Goal: Task Accomplishment & Management: Use online tool/utility

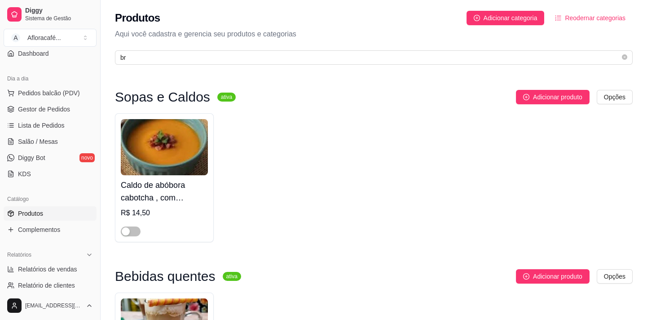
type input "b"
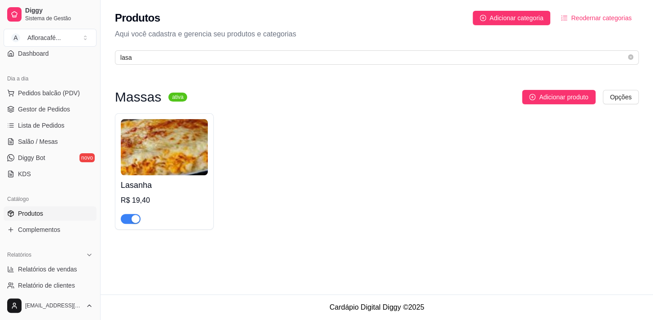
type input "lasa"
click at [168, 204] on div "R$ 19,40" at bounding box center [164, 200] width 87 height 11
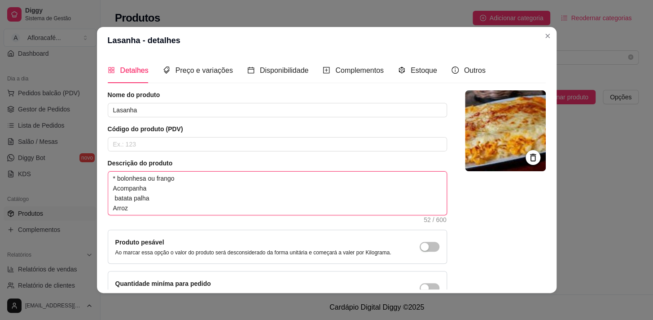
click at [163, 181] on textarea "* bolonhesa ou frango Acompanha batata palha Arroz" at bounding box center [277, 192] width 338 height 43
click at [205, 176] on textarea "* bolonhesa ou frango Acompanha batata palha Arroz" at bounding box center [277, 192] width 338 height 43
type textarea "* bolonhesa ou frang Acompanha batata palha Arroz"
type textarea "* bolonhesa ou [PERSON_NAME] batata palha Arroz"
type textarea "* bolonhesa ou fra Acompanha batata palha Arroz"
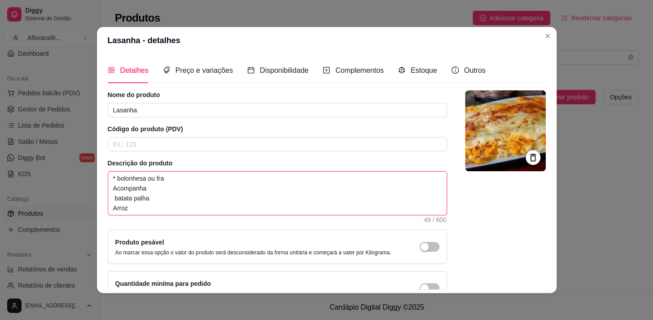
type textarea "* bolonhesa ou fr Acompanha batata palha Arroz"
type textarea "* bolonhesa ou f Acompanha batata palha Arroz"
type textarea "* bolonhesa ou Acompanha batata palha Arroz"
type textarea "* bolonhesa ou 4 Acompanha batata palha Arroz"
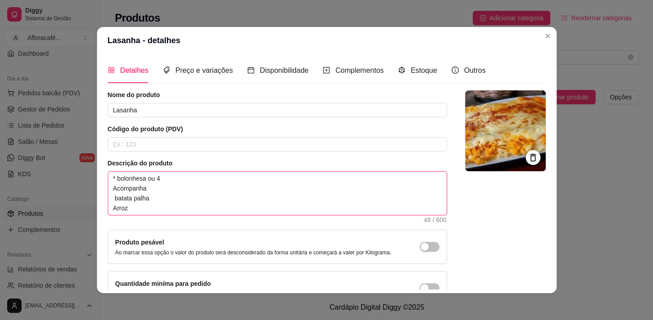
type textarea "* bolonhesa ou 4 q Acompanha batata palha Arroz"
type textarea "* bolonhesa ou 4 qu Acompanha batata palha Arroz"
type textarea "* bolonhesa ou 4 que Acompanha batata palha Arroz"
type textarea "* bolonhesa ou 4 quei Acompanha batata palha Arroz"
type textarea "* bolonhesa ou 4 queij Acompanha batata palha Arroz"
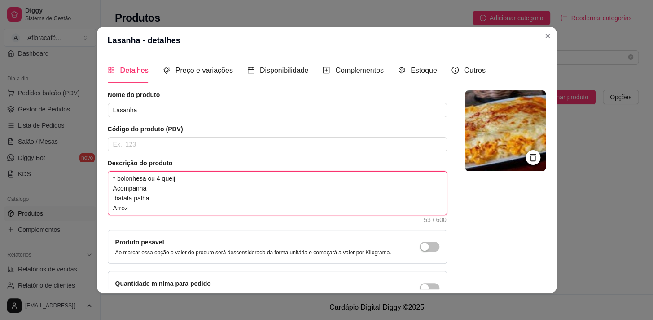
type textarea "* bolonhesa ou 4 queijo Acompanha batata palha Arroz"
type textarea "* bolonhesa ou 4 queijos Acompanha batata palha Arroz"
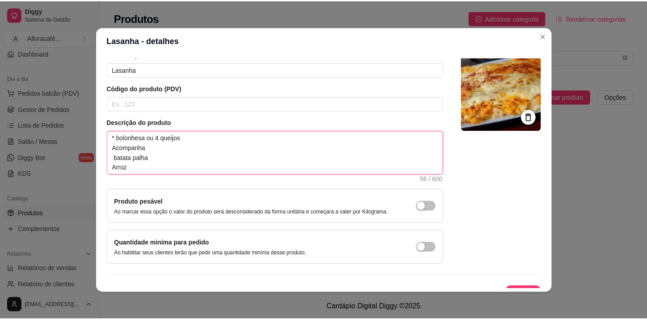
scroll to position [62, 0]
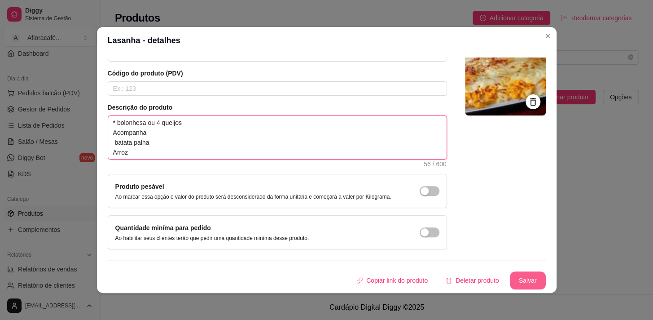
type textarea "* bolonhesa ou 4 queijos Acompanha batata palha Arroz"
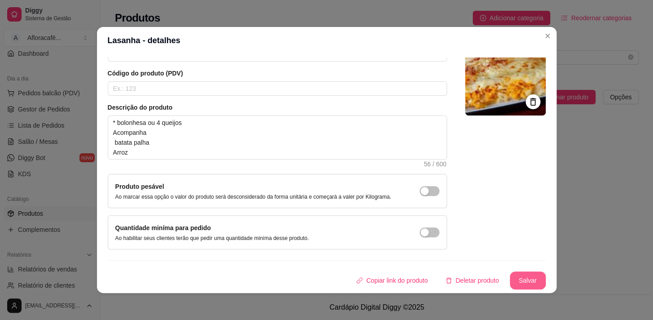
click at [517, 272] on button "Salvar" at bounding box center [528, 280] width 36 height 18
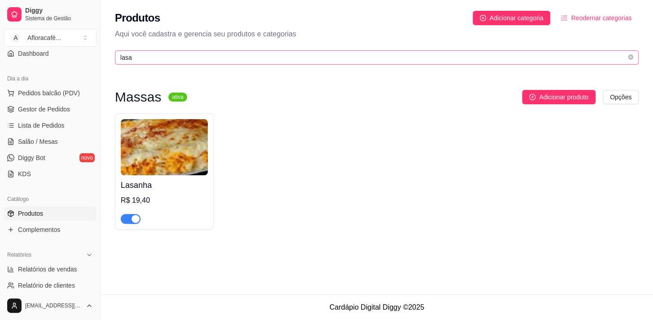
drag, startPoint x: 454, startPoint y: 64, endPoint x: 461, endPoint y: 54, distance: 12.2
click at [455, 61] on span "lasa" at bounding box center [377, 57] width 524 height 14
click at [462, 53] on input "lasa" at bounding box center [373, 58] width 506 height 10
type input "l"
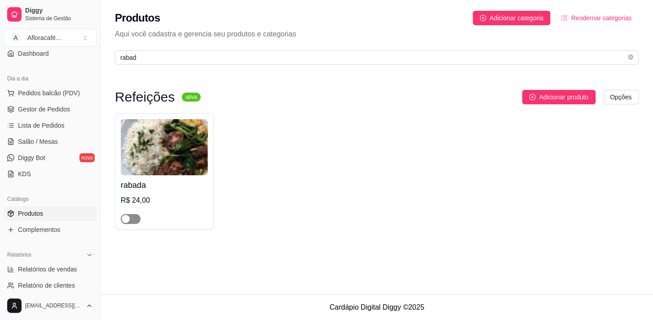
click at [131, 223] on span "button" at bounding box center [131, 219] width 20 height 10
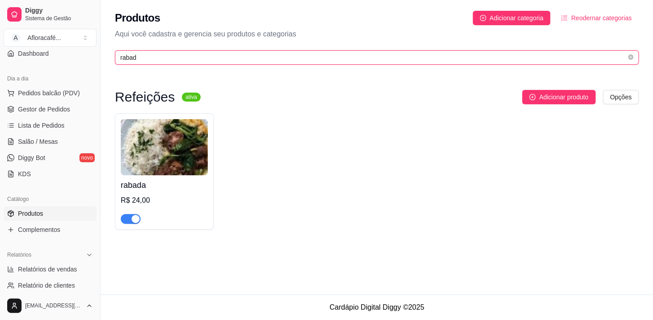
click at [350, 59] on input "rabad" at bounding box center [373, 58] width 506 height 10
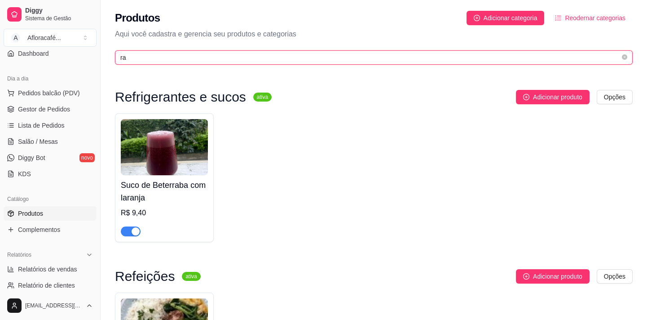
type input "r"
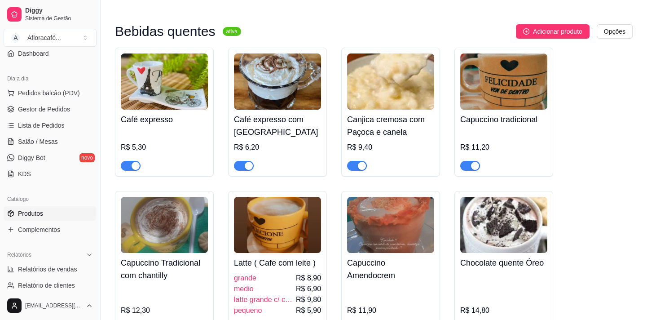
scroll to position [449, 0]
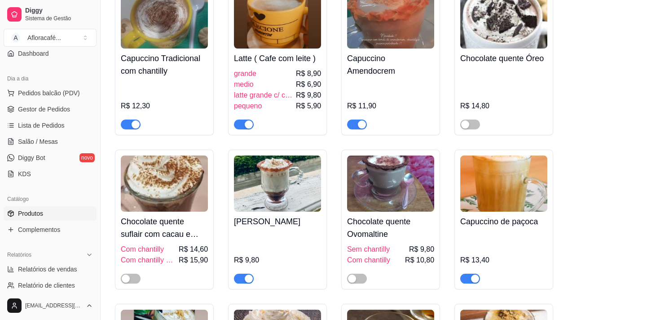
drag, startPoint x: 646, startPoint y: 32, endPoint x: 649, endPoint y: 26, distance: 7.2
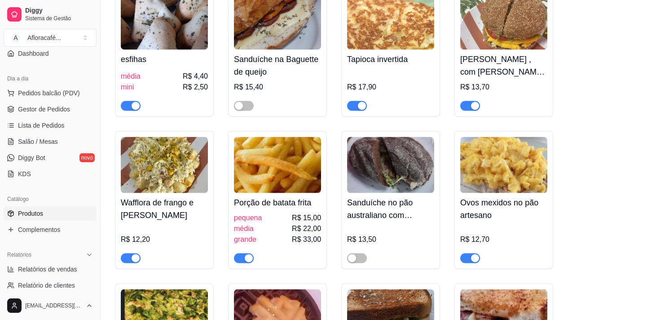
drag, startPoint x: 646, startPoint y: 104, endPoint x: 648, endPoint y: 149, distance: 44.9
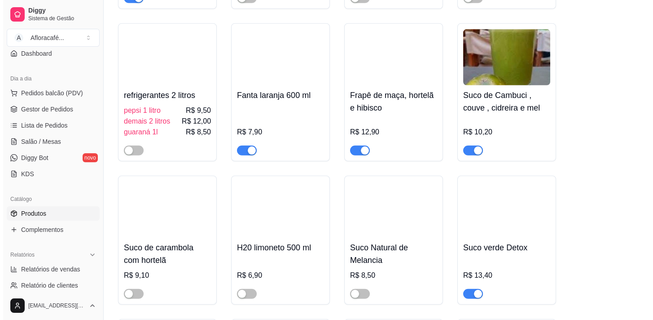
scroll to position [5554, 0]
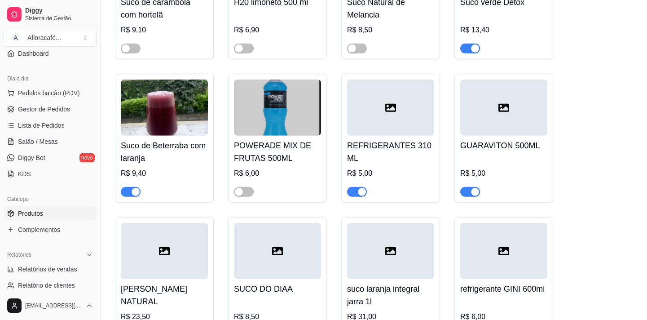
click at [292, 164] on h4 "POWERADE MIX DE FRUTAS 500ML" at bounding box center [277, 151] width 87 height 25
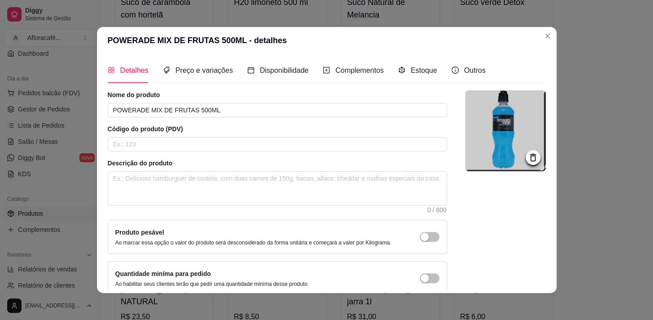
click at [530, 158] on icon at bounding box center [533, 157] width 6 height 8
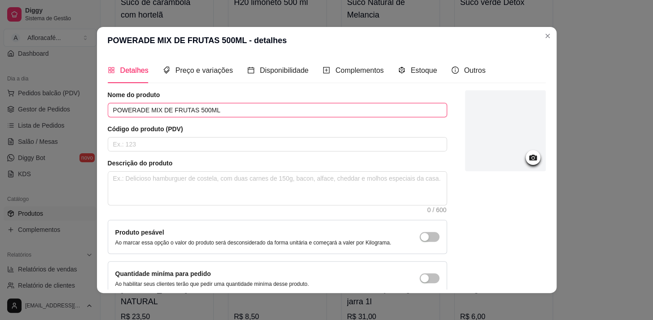
click at [289, 104] on input "POWERADE MIX DE FRUTAS 500ML" at bounding box center [277, 110] width 339 height 14
type input "P"
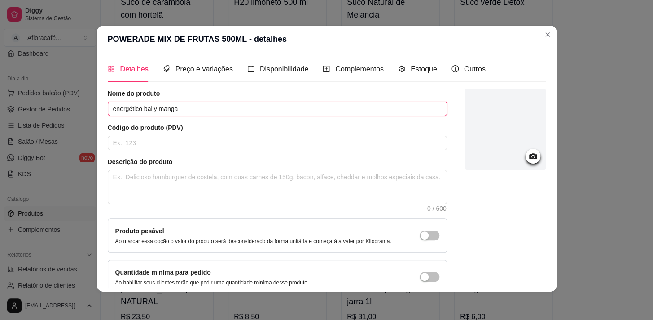
scroll to position [0, 0]
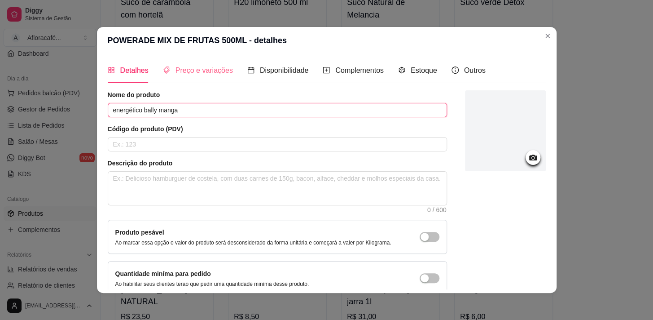
type input "energético bally manga"
click at [206, 70] on span "Preço e variações" at bounding box center [203, 70] width 57 height 8
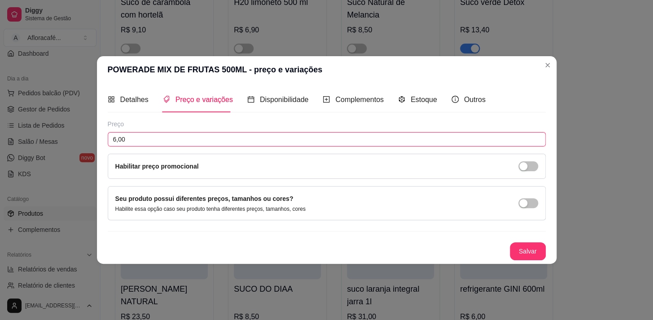
click at [192, 144] on input "6,00" at bounding box center [327, 139] width 438 height 14
type input "8,00"
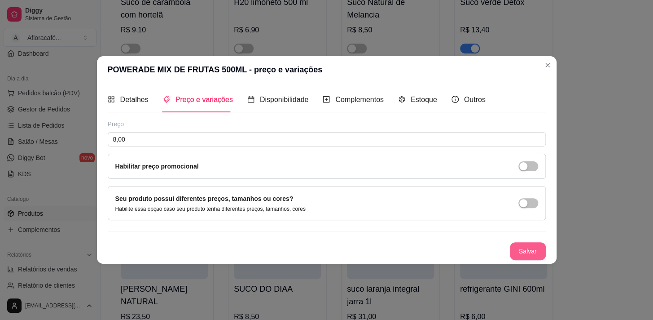
click at [530, 251] on button "Salvar" at bounding box center [528, 251] width 36 height 18
click at [526, 248] on button "Salvar" at bounding box center [528, 251] width 36 height 18
click at [134, 98] on span "Detalhes" at bounding box center [134, 100] width 28 height 8
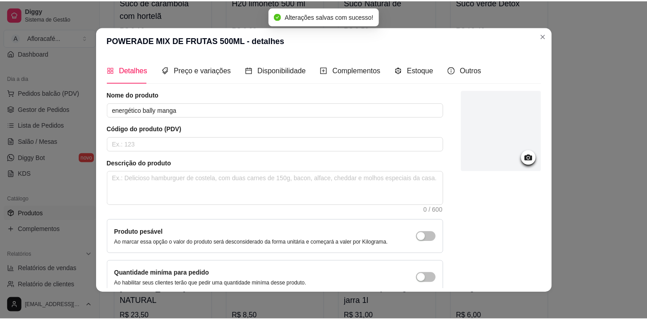
scroll to position [53, 0]
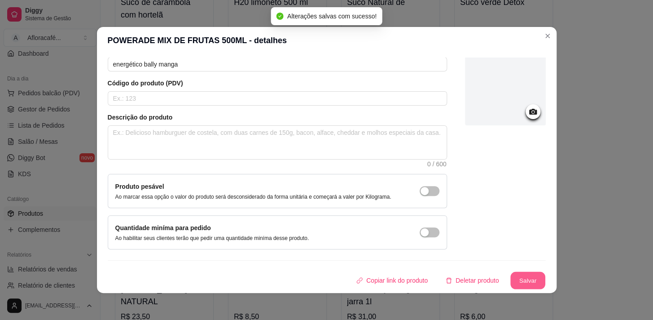
click at [512, 283] on button "Salvar" at bounding box center [527, 281] width 35 height 18
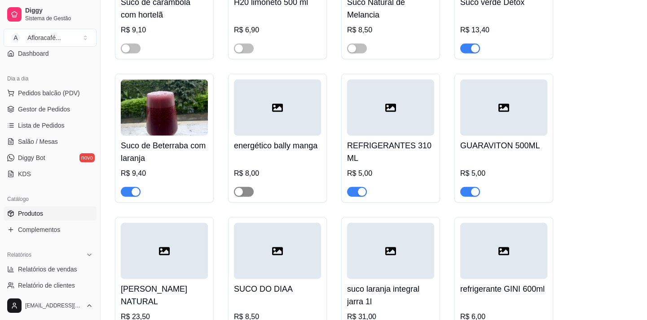
click at [236, 196] on div "button" at bounding box center [239, 192] width 8 height 8
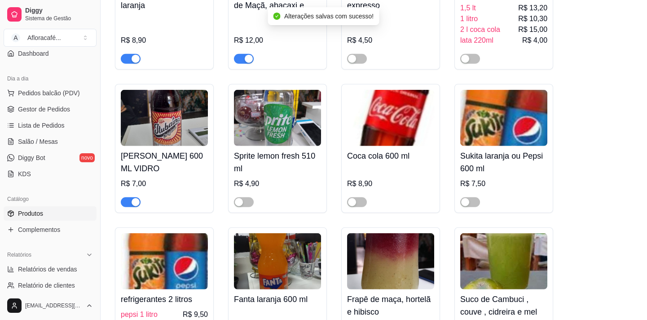
scroll to position [0, 0]
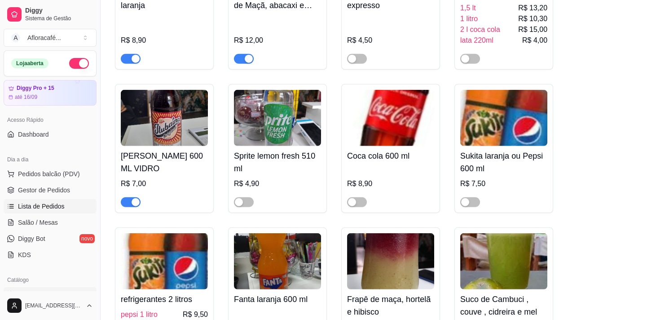
drag, startPoint x: 60, startPoint y: 218, endPoint x: 67, endPoint y: 212, distance: 9.9
click at [60, 219] on link "Salão / Mesas" at bounding box center [50, 222] width 93 height 14
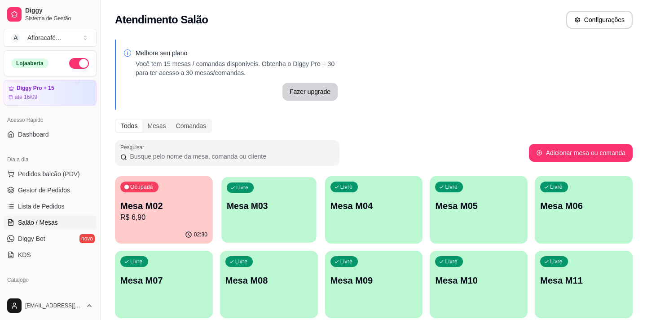
click at [269, 216] on div "Livre Mesa M03" at bounding box center [268, 204] width 95 height 55
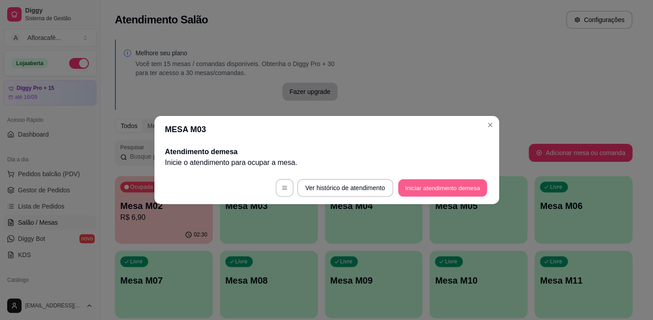
click at [440, 193] on button "Iniciar atendimento de mesa" at bounding box center [442, 188] width 89 height 18
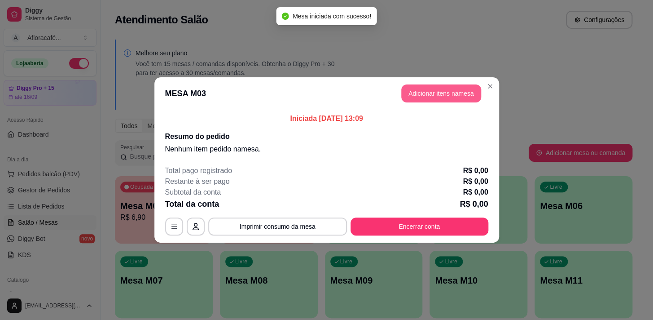
click at [438, 92] on button "Adicionar itens na mesa" at bounding box center [441, 93] width 80 height 18
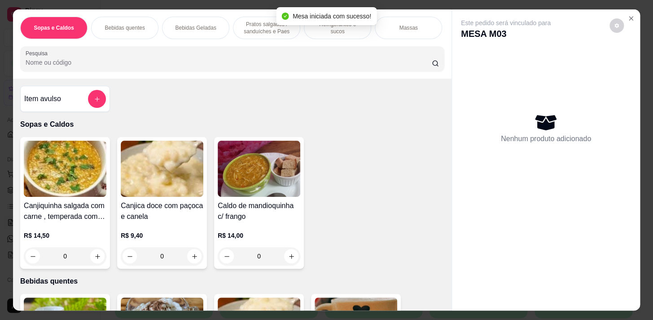
click at [335, 29] on div "Refrigerantes e sucos" at bounding box center [337, 28] width 67 height 22
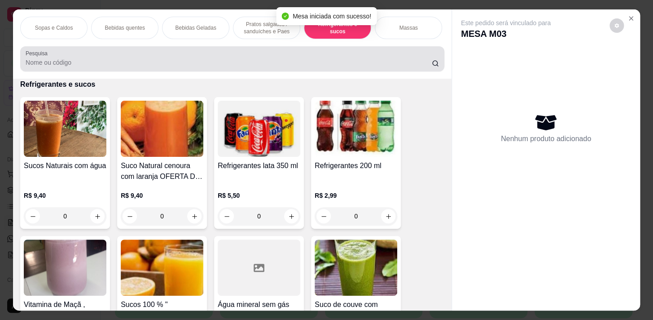
scroll to position [22, 0]
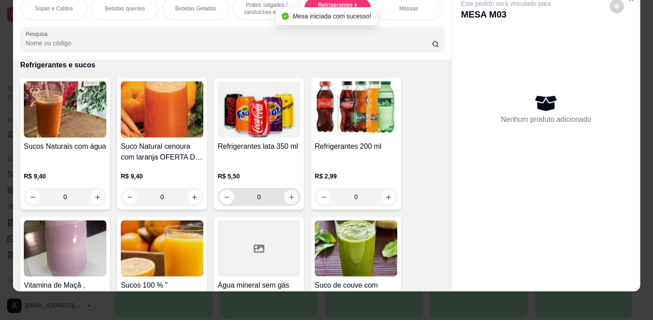
click at [288, 197] on icon "increase-product-quantity" at bounding box center [291, 196] width 7 height 7
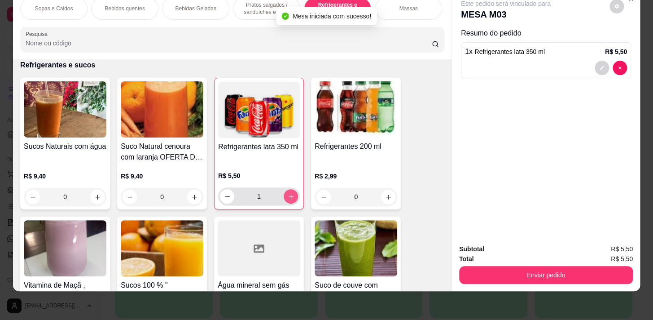
type input "1"
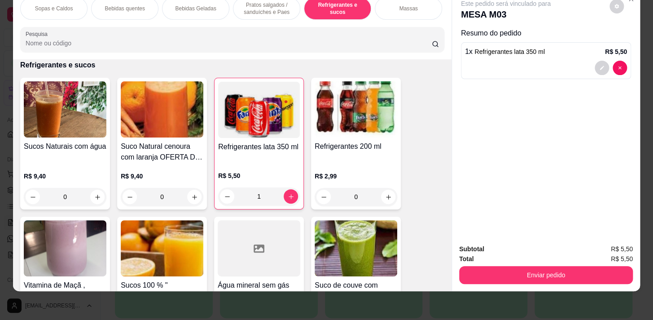
drag, startPoint x: 412, startPoint y: 6, endPoint x: 203, endPoint y: 75, distance: 220.0
click at [408, 9] on div "Massas" at bounding box center [408, 8] width 67 height 22
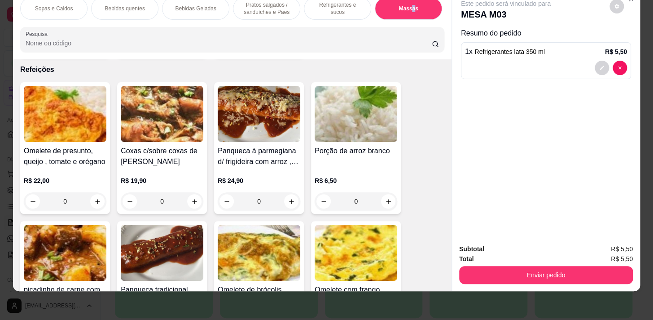
scroll to position [4502, 0]
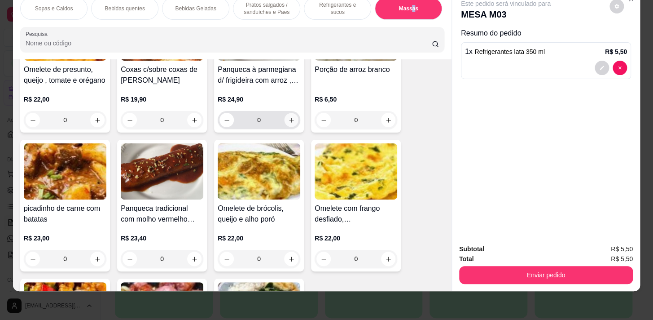
click at [291, 117] on icon "increase-product-quantity" at bounding box center [291, 120] width 7 height 7
type input "1"
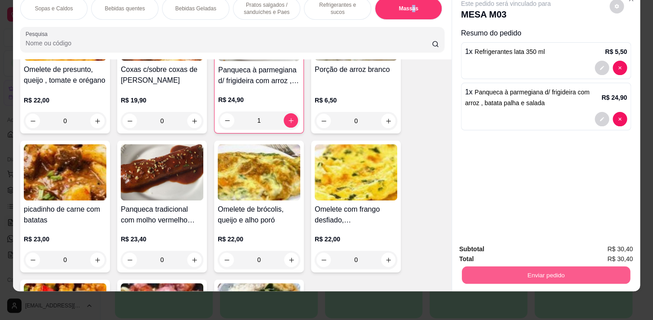
click at [553, 270] on button "Enviar pedido" at bounding box center [546, 275] width 168 height 18
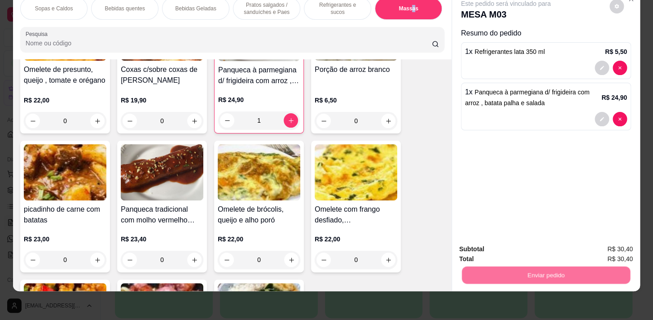
click at [504, 247] on button "Não registrar e enviar pedido" at bounding box center [516, 246] width 91 height 17
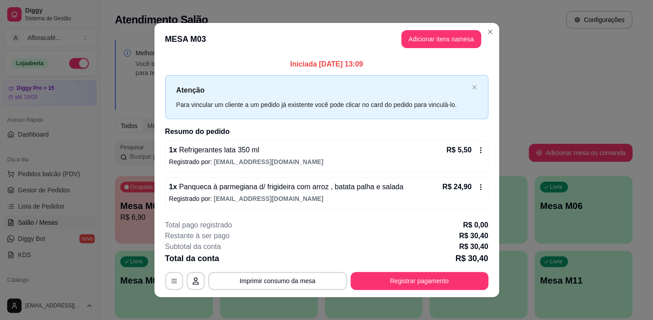
click at [495, 37] on header "MESA M03 Adicionar itens na mesa" at bounding box center [326, 39] width 345 height 32
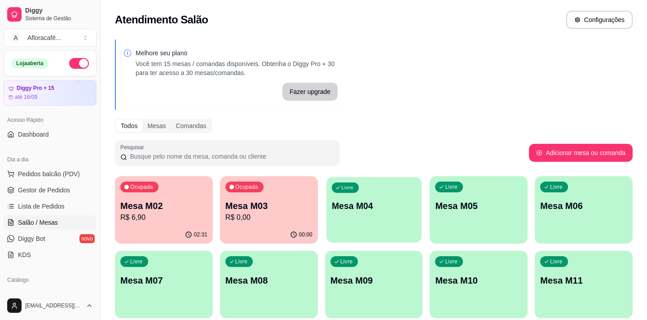
click at [403, 203] on p "Mesa M04" at bounding box center [374, 206] width 84 height 12
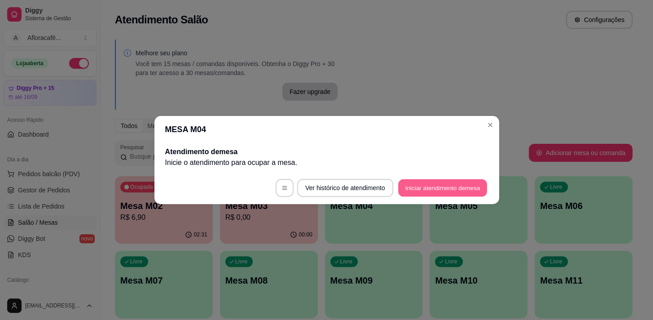
click at [470, 188] on button "Iniciar atendimento de mesa" at bounding box center [442, 188] width 89 height 18
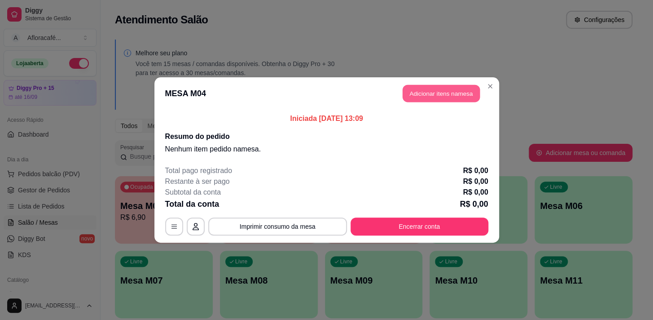
click at [451, 94] on button "Adicionar itens na mesa" at bounding box center [441, 94] width 77 height 18
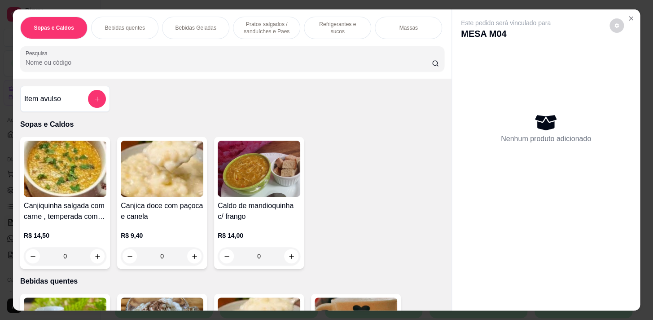
click at [424, 18] on div "Massas" at bounding box center [408, 28] width 67 height 22
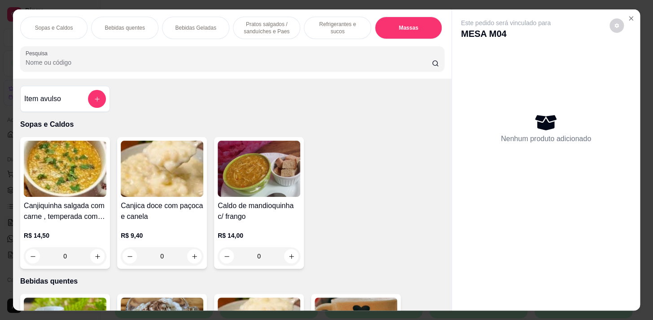
scroll to position [22, 0]
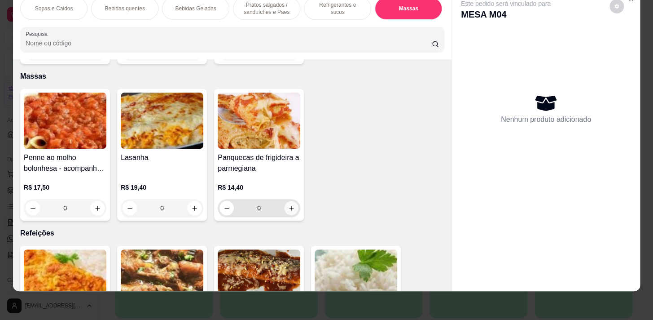
click at [289, 205] on icon "increase-product-quantity" at bounding box center [291, 208] width 7 height 7
click at [289, 206] on icon "increase-product-quantity" at bounding box center [291, 208] width 4 height 4
type input "2"
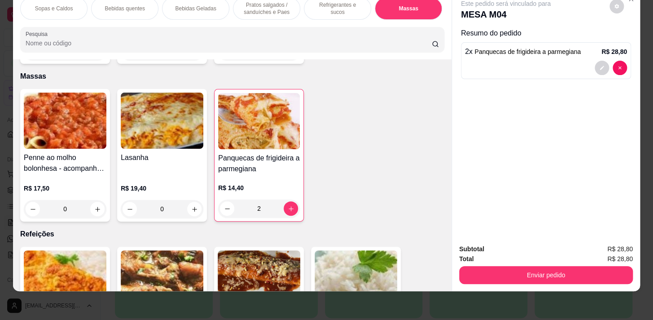
click at [275, 11] on div "Pratos salgados / sanduíches e Paes" at bounding box center [266, 8] width 67 height 22
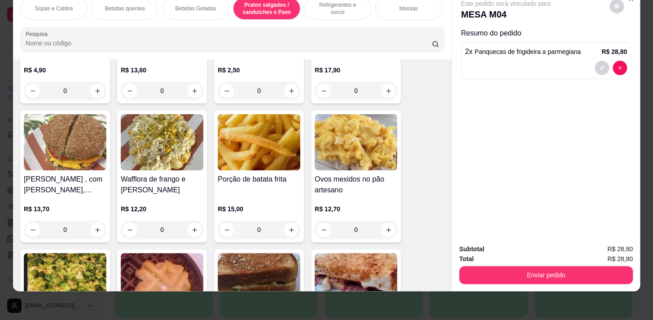
scroll to position [2740, 0]
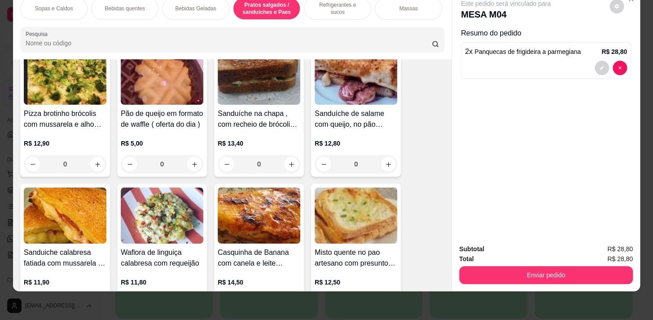
click at [330, 4] on p "Refrigerantes e sucos" at bounding box center [337, 8] width 52 height 14
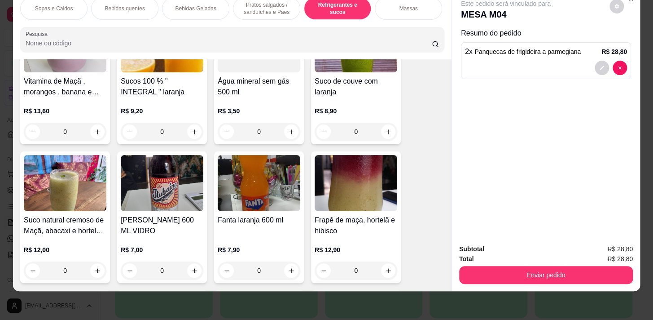
scroll to position [3704, 0]
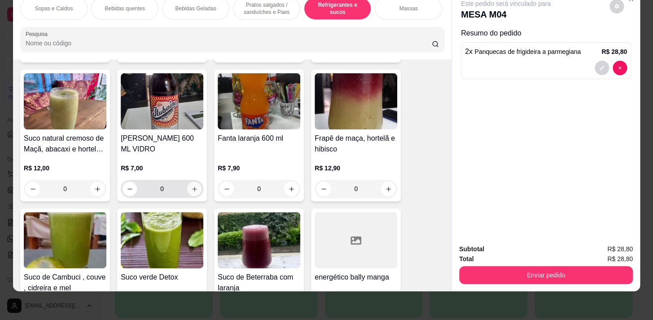
click at [192, 186] on icon "increase-product-quantity" at bounding box center [194, 188] width 7 height 7
type input "1"
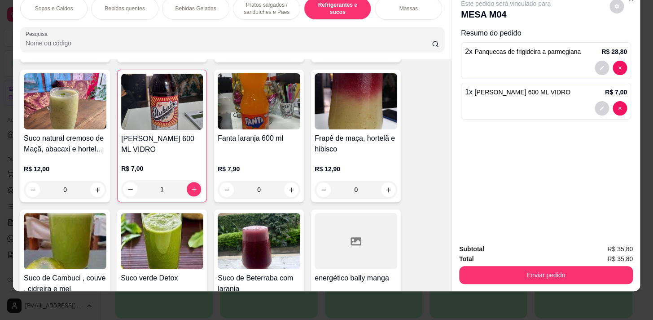
scroll to position [0, 371]
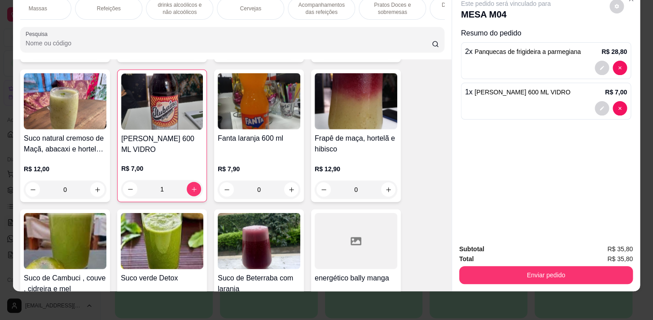
click at [370, 11] on div "Pratos Doces e sobremesas" at bounding box center [392, 8] width 67 height 22
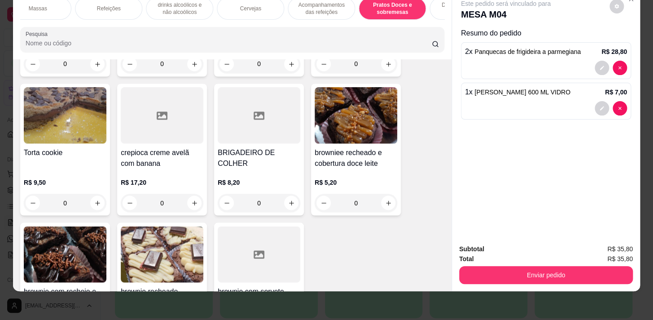
scroll to position [6483, 0]
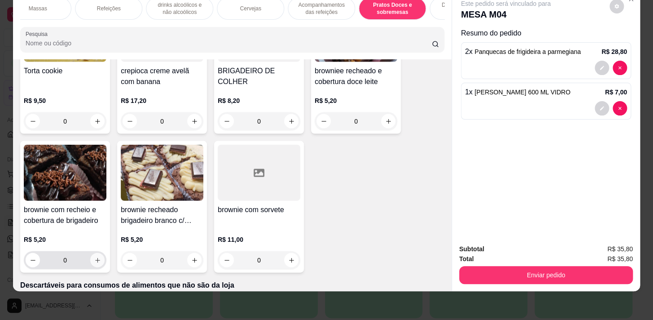
click at [94, 252] on button "increase-product-quantity" at bounding box center [97, 259] width 14 height 14
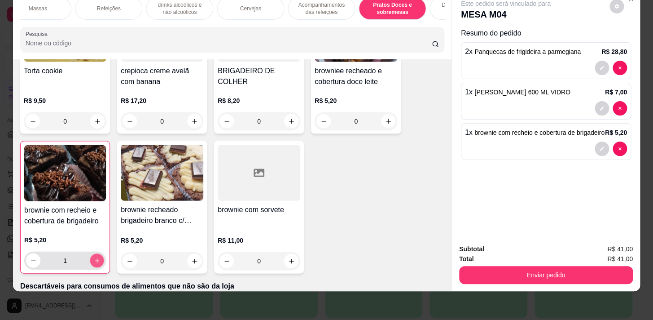
click at [94, 257] on icon "increase-product-quantity" at bounding box center [97, 260] width 7 height 7
type input "2"
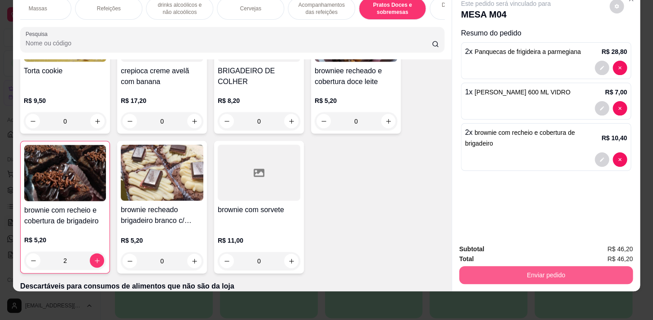
click at [539, 268] on button "Enviar pedido" at bounding box center [546, 275] width 174 height 18
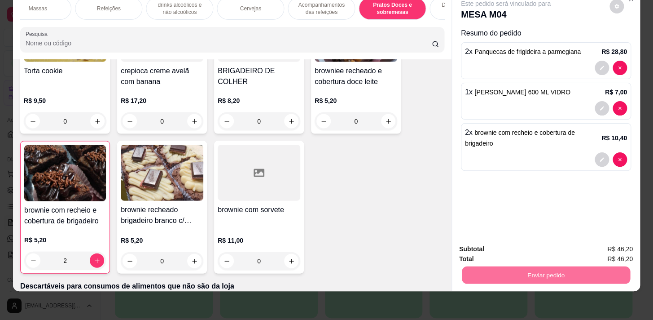
click at [532, 248] on button "Não registrar e enviar pedido" at bounding box center [515, 246] width 93 height 17
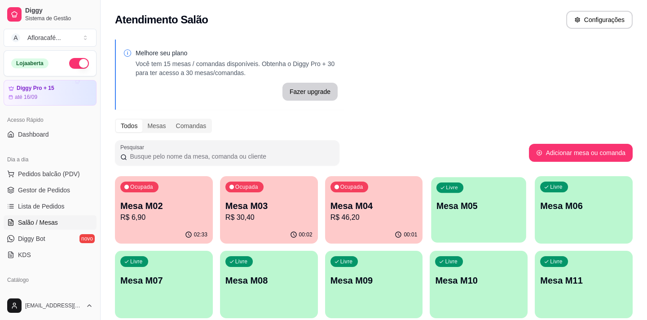
click at [446, 193] on div "Livre Mesa M05" at bounding box center [478, 204] width 95 height 55
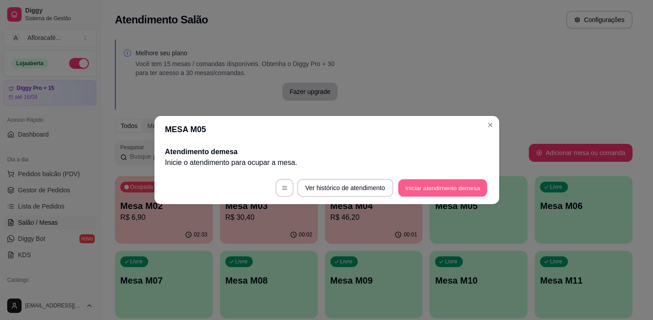
click at [449, 188] on button "Iniciar atendimento de mesa" at bounding box center [442, 188] width 89 height 18
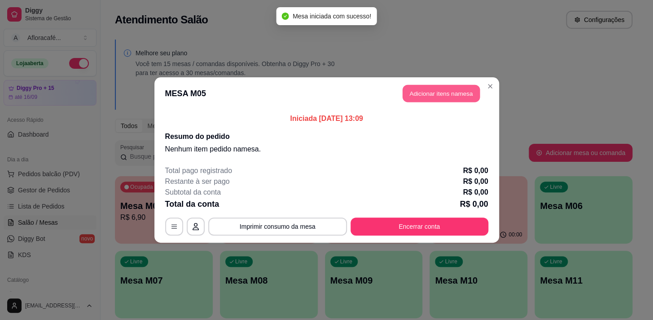
click at [433, 96] on button "Adicionar itens na mesa" at bounding box center [441, 94] width 77 height 18
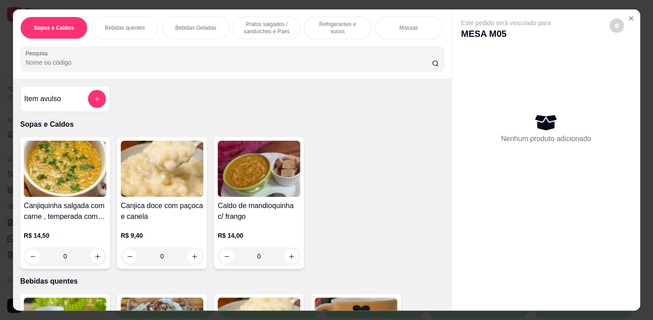
click at [407, 29] on div "Massas" at bounding box center [408, 28] width 67 height 22
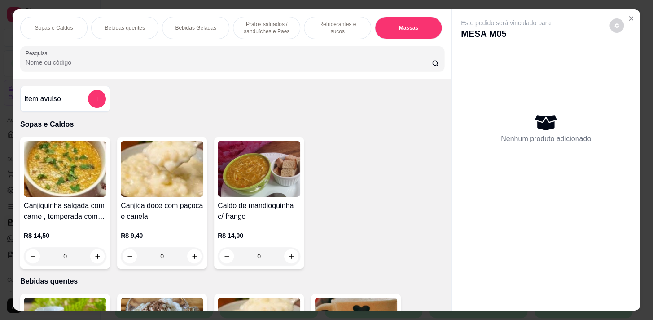
scroll to position [22, 0]
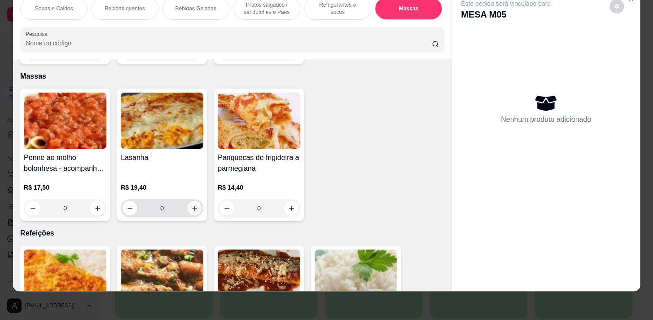
click at [193, 205] on icon "increase-product-quantity" at bounding box center [194, 208] width 7 height 7
type input "1"
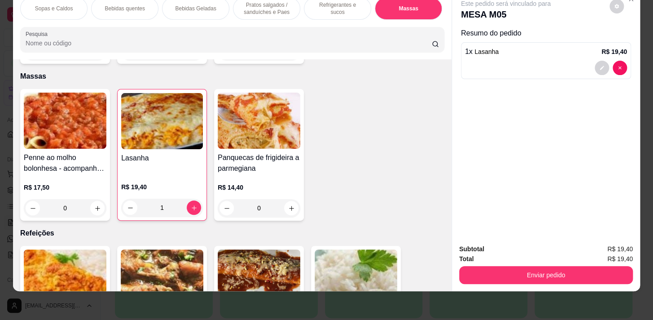
scroll to position [0, 371]
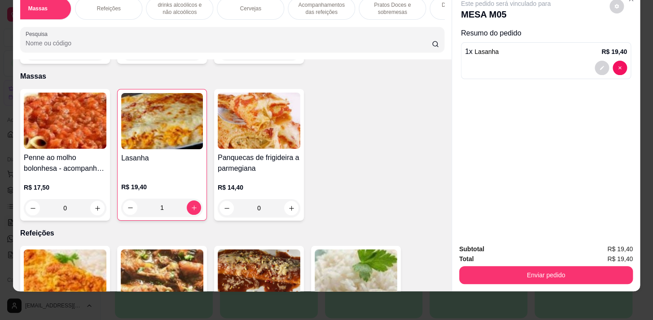
click at [312, 9] on p "Acompanhamentos das refeições" at bounding box center [321, 8] width 52 height 14
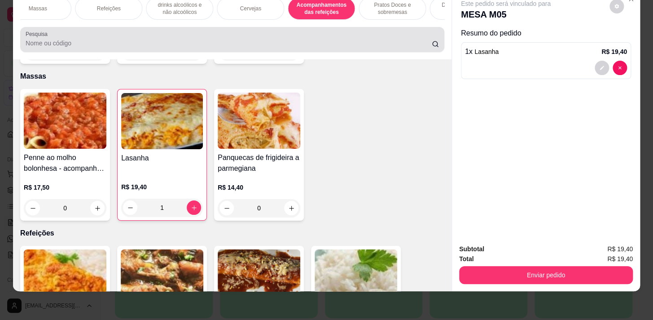
scroll to position [5544, 0]
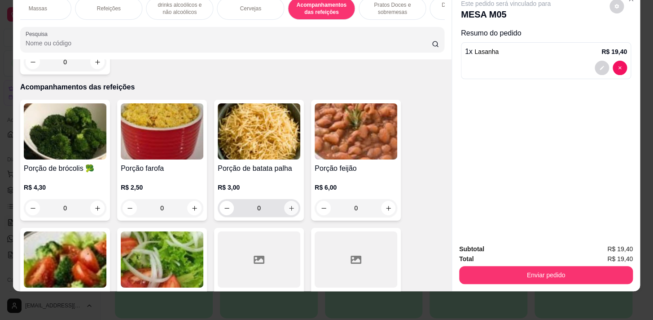
click at [285, 201] on button "increase-product-quantity" at bounding box center [291, 208] width 14 height 14
type input "1"
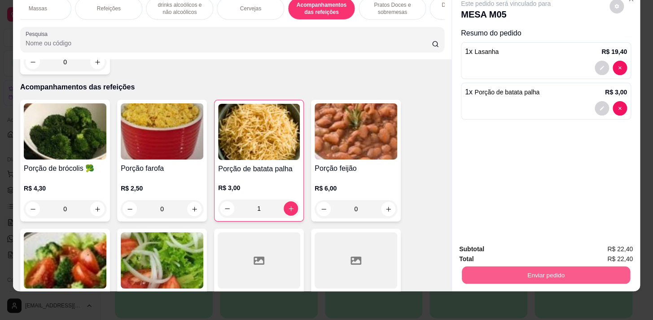
click at [526, 266] on button "Enviar pedido" at bounding box center [546, 275] width 168 height 18
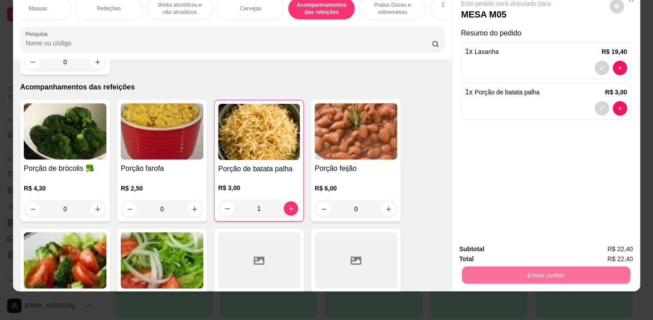
click at [544, 246] on button "Não registrar e enviar pedido" at bounding box center [516, 246] width 91 height 17
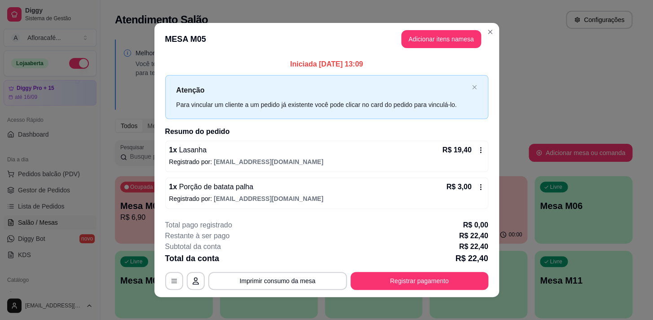
click at [281, 206] on div "1 x Porção de batata palha R$ 3,00 Registrado por: [EMAIL_ADDRESS][DOMAIN_NAME]" at bounding box center [326, 192] width 323 height 31
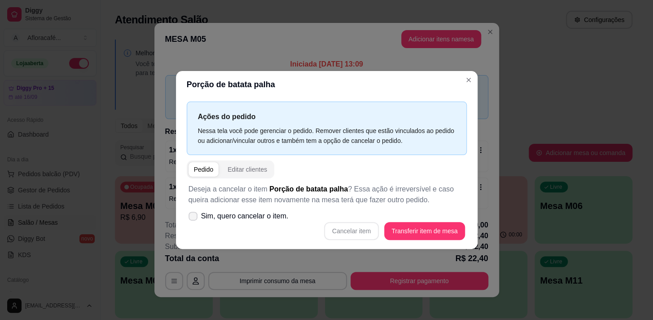
click at [277, 210] on label "Sim, quero cancelar o item." at bounding box center [238, 216] width 107 height 18
click at [194, 218] on input "Sim, quero cancelar o item." at bounding box center [191, 221] width 6 height 6
checkbox input "true"
click at [356, 231] on button "Cancelar item" at bounding box center [351, 231] width 55 height 18
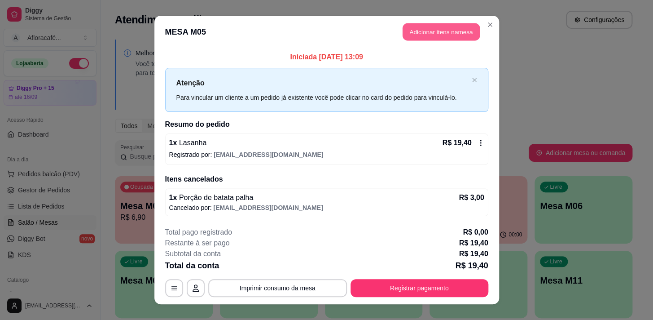
click at [449, 31] on button "Adicionar itens na mesa" at bounding box center [441, 32] width 77 height 18
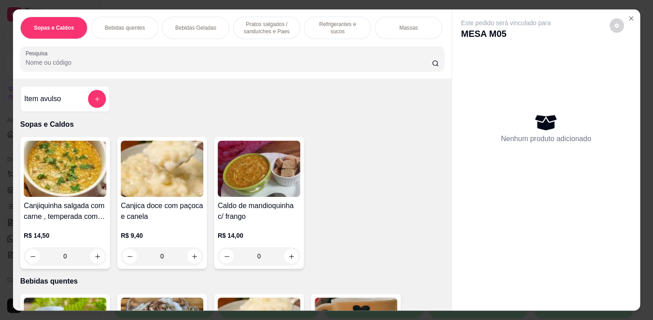
click at [399, 24] on p "Massas" at bounding box center [408, 27] width 18 height 7
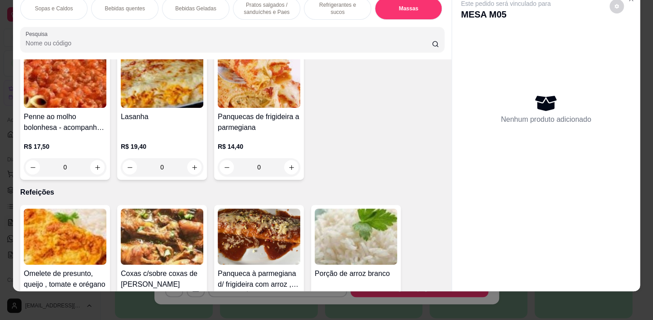
scroll to position [0, 371]
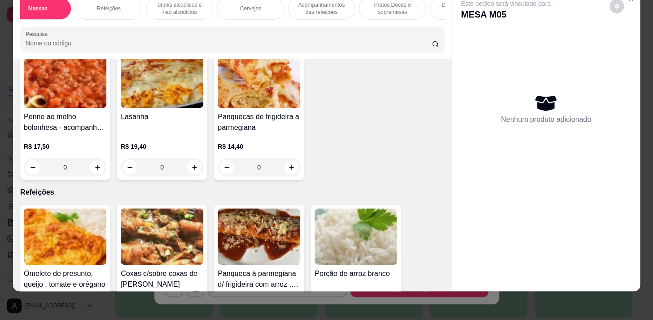
click at [256, 13] on div "Cervejas" at bounding box center [250, 8] width 67 height 22
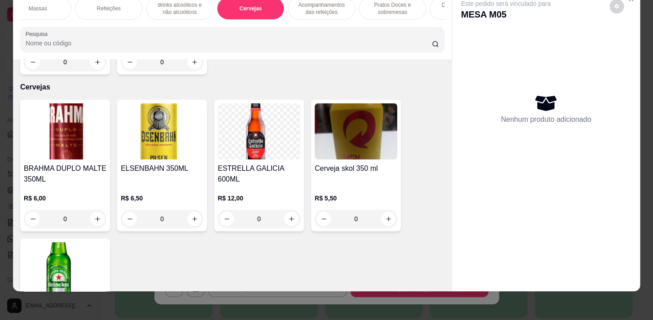
drag, startPoint x: 312, startPoint y: 6, endPoint x: 0, endPoint y: 155, distance: 345.9
click at [313, 6] on p "Acompanhamentos das refeições" at bounding box center [321, 8] width 52 height 14
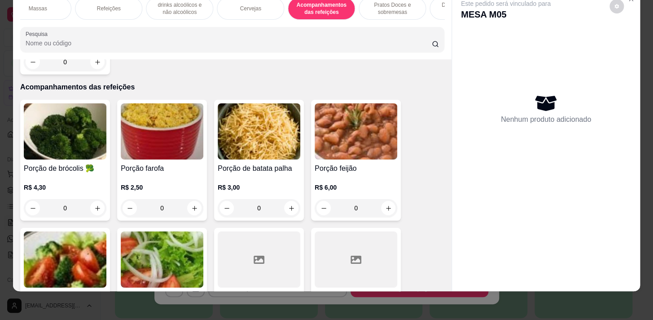
scroll to position [5667, 0]
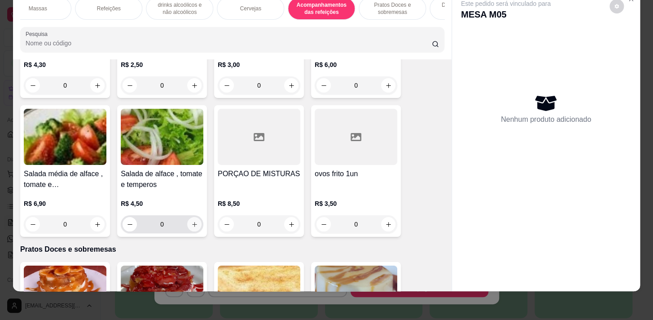
click at [191, 221] on icon "increase-product-quantity" at bounding box center [194, 224] width 7 height 7
type input "1"
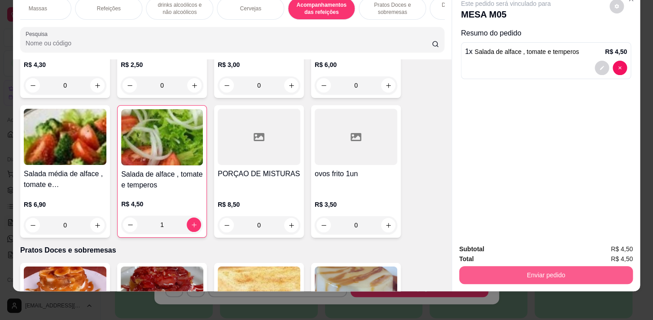
click at [528, 269] on button "Enviar pedido" at bounding box center [546, 275] width 174 height 18
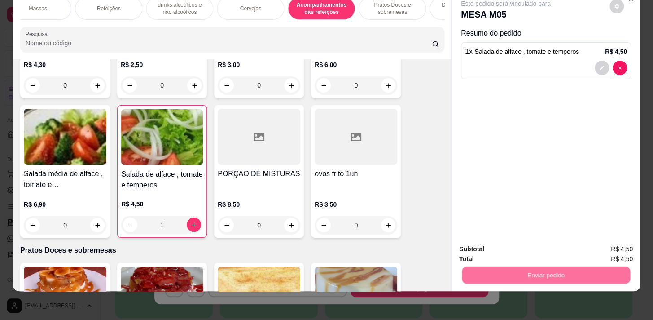
click at [525, 241] on button "Não registrar e enviar pedido" at bounding box center [515, 246] width 93 height 17
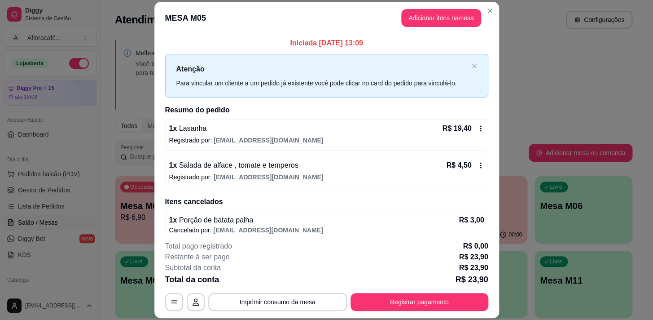
scroll to position [27, 0]
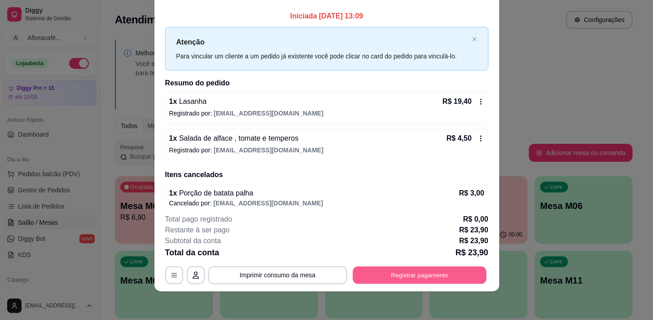
click at [429, 275] on button "Registrar pagamento" at bounding box center [419, 275] width 134 height 18
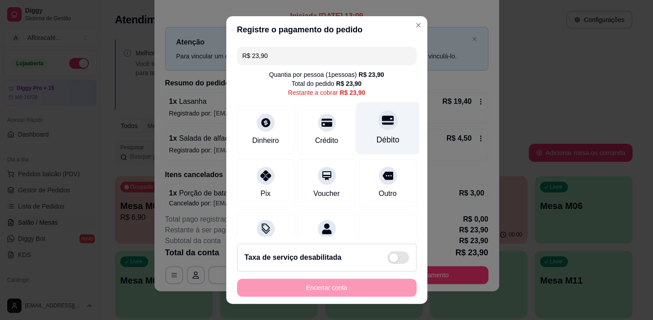
click at [381, 121] on icon at bounding box center [387, 120] width 12 height 12
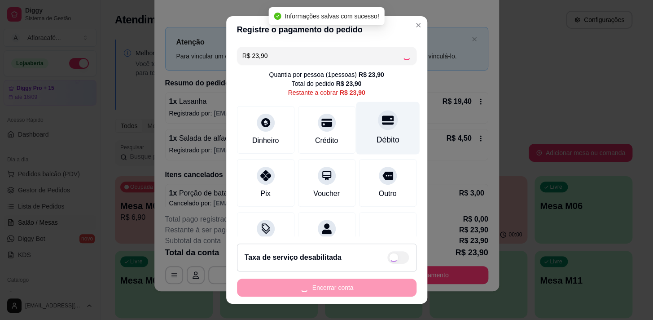
type input "R$ 0,00"
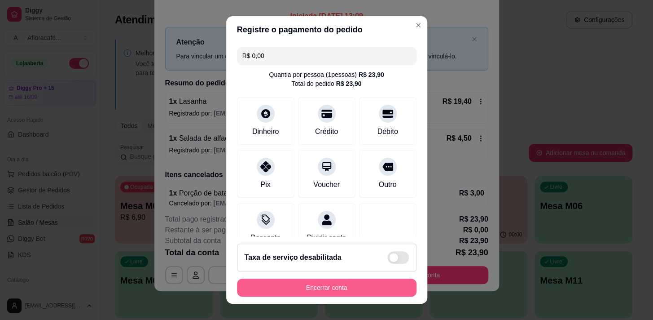
click at [367, 281] on button "Encerrar conta" at bounding box center [327, 287] width 180 height 18
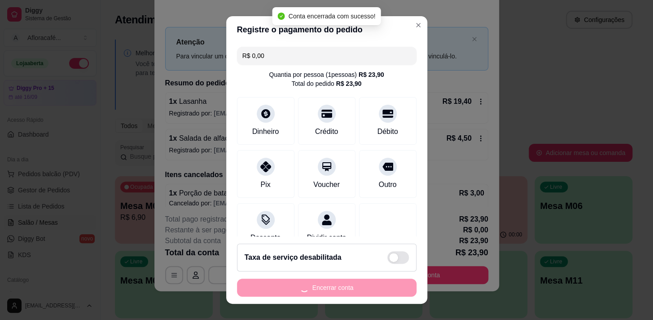
scroll to position [0, 0]
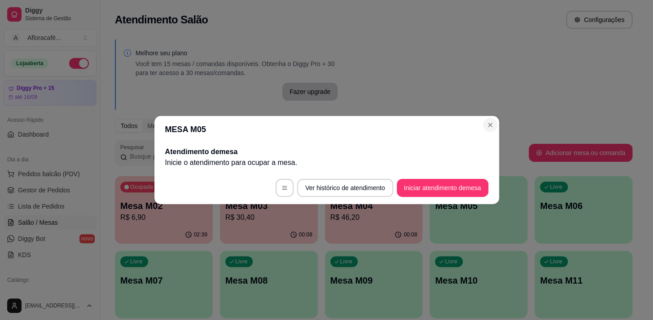
drag, startPoint x: 496, startPoint y: 136, endPoint x: 490, endPoint y: 124, distance: 13.3
click at [494, 131] on header "MESA M05" at bounding box center [326, 129] width 345 height 27
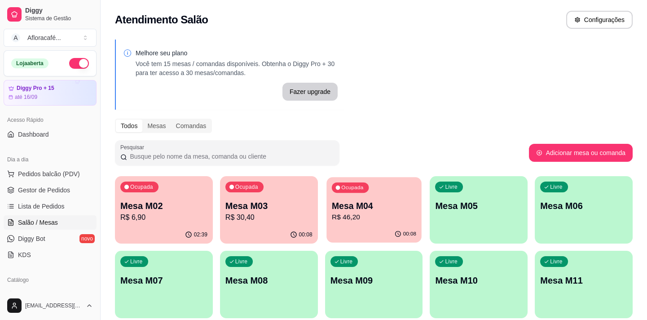
click at [377, 188] on div "Ocupada Mesa M04 R$ 46,20" at bounding box center [373, 201] width 95 height 48
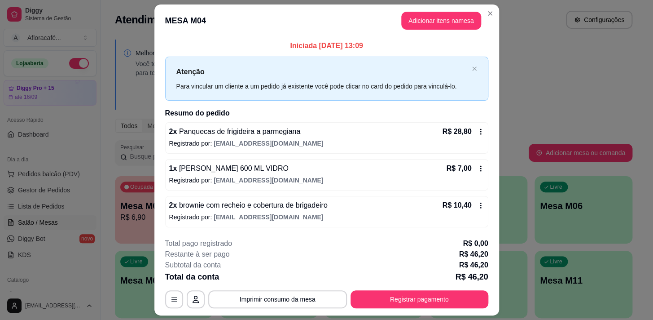
click at [488, 5] on header "MESA M04 Adicionar itens na mesa" at bounding box center [326, 20] width 345 height 32
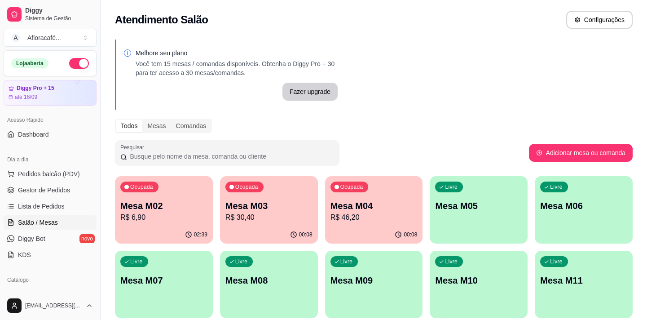
click at [277, 224] on div "Ocupada Mesa M03 R$ 30,40" at bounding box center [269, 201] width 98 height 50
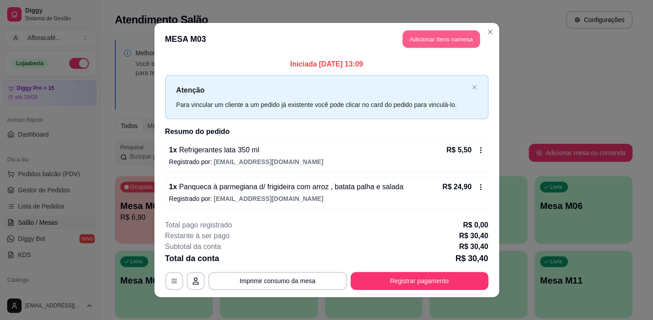
click at [438, 39] on button "Adicionar itens na mesa" at bounding box center [441, 40] width 77 height 18
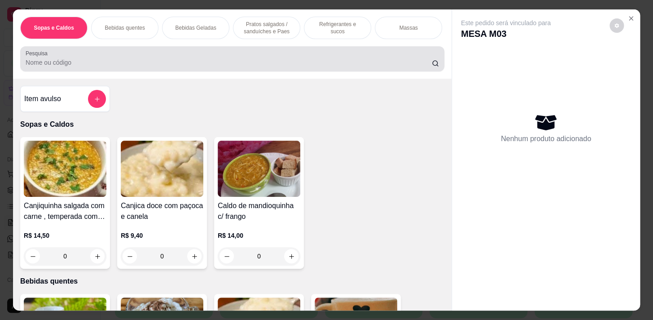
click at [367, 61] on input "Pesquisa" at bounding box center [229, 62] width 406 height 9
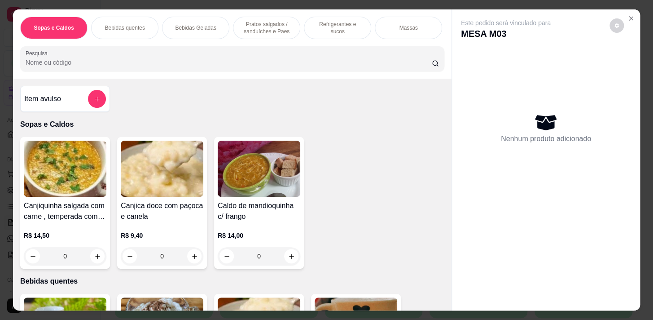
type input "n"
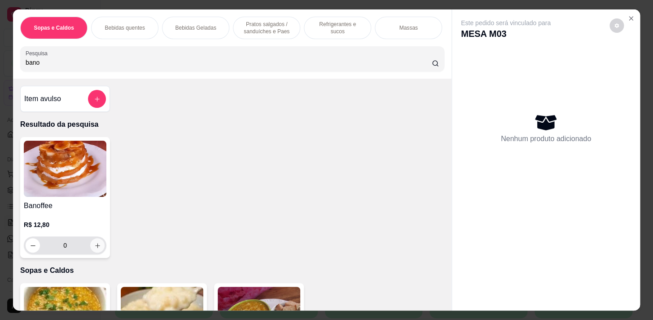
type input "bano"
click at [96, 247] on icon "increase-product-quantity" at bounding box center [97, 245] width 7 height 7
type input "1"
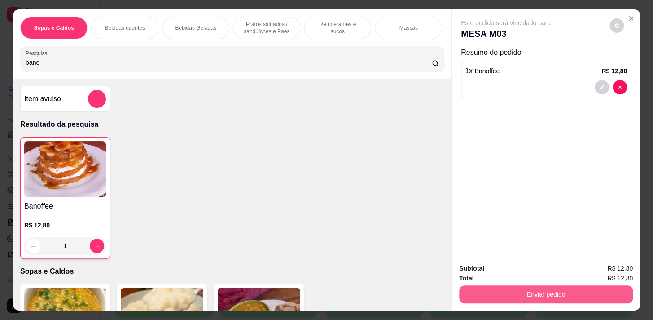
click at [572, 291] on button "Enviar pedido" at bounding box center [546, 294] width 174 height 18
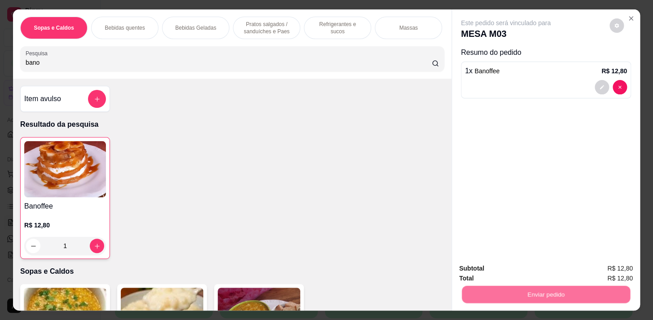
click at [538, 271] on button "Não registrar e enviar pedido" at bounding box center [515, 268] width 93 height 17
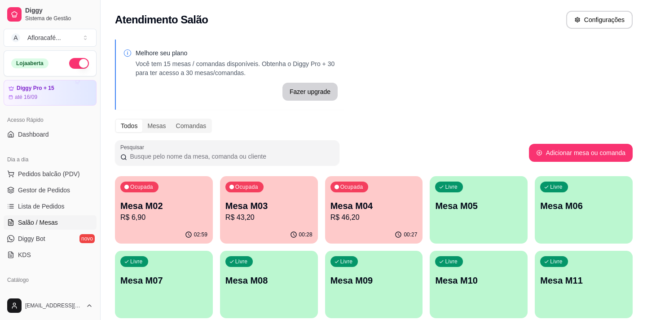
click at [447, 221] on div "Livre Mesa M05" at bounding box center [478, 204] width 98 height 57
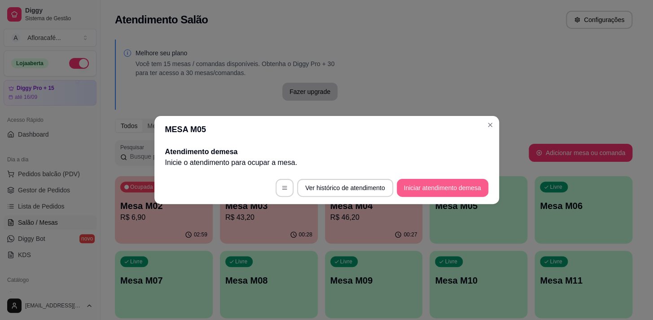
click at [466, 182] on button "Iniciar atendimento de mesa" at bounding box center [443, 188] width 92 height 18
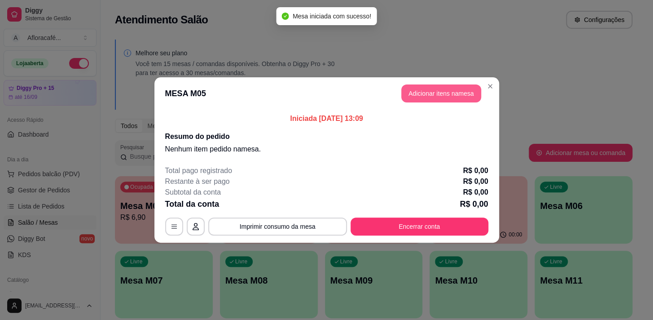
click at [460, 96] on button "Adicionar itens na mesa" at bounding box center [441, 93] width 80 height 18
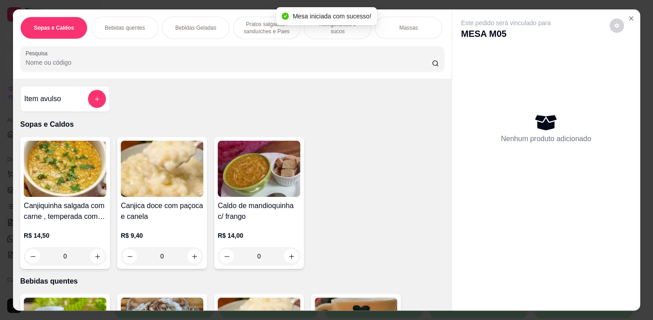
click at [235, 67] on input "Pesquisa" at bounding box center [229, 62] width 406 height 9
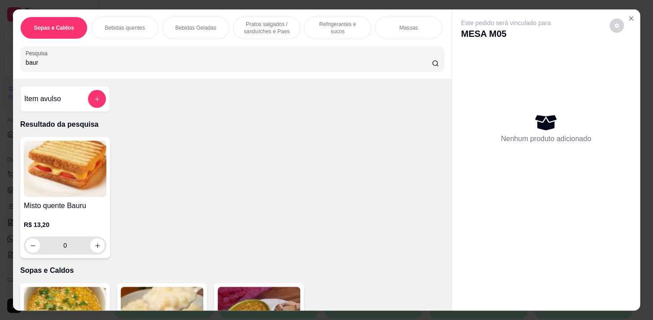
type input "baur"
click at [98, 248] on button "increase-product-quantity" at bounding box center [98, 245] width 14 height 14
type input "1"
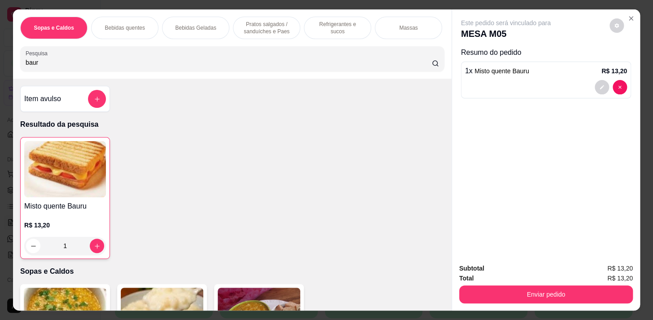
drag, startPoint x: 306, startPoint y: 20, endPoint x: 301, endPoint y: 35, distance: 15.8
click at [306, 20] on div "Refrigerantes e sucos" at bounding box center [337, 28] width 67 height 22
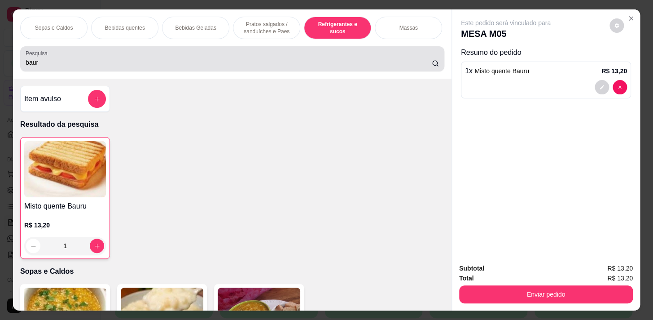
scroll to position [22, 0]
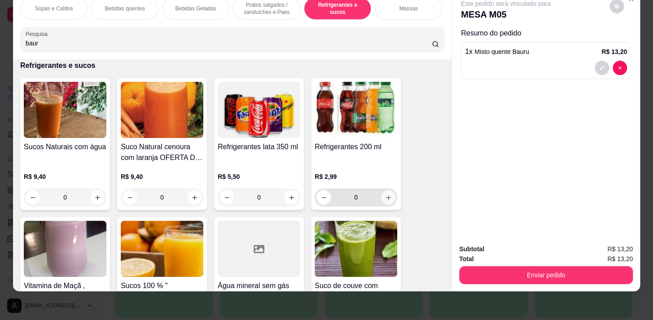
click at [381, 194] on button "increase-product-quantity" at bounding box center [388, 197] width 14 height 14
type input "1"
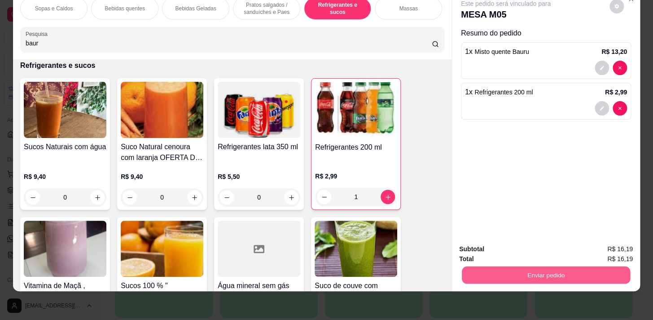
click at [534, 272] on button "Enviar pedido" at bounding box center [546, 275] width 168 height 18
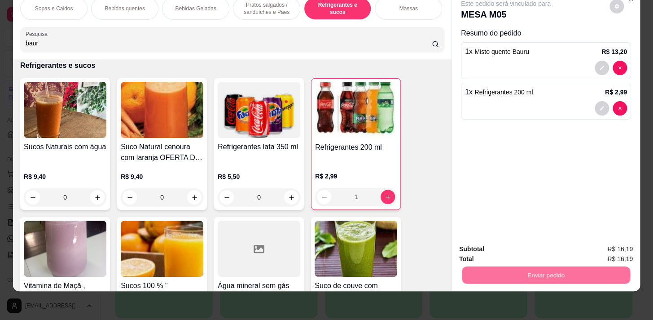
click at [536, 248] on button "Não registrar e enviar pedido" at bounding box center [515, 246] width 93 height 17
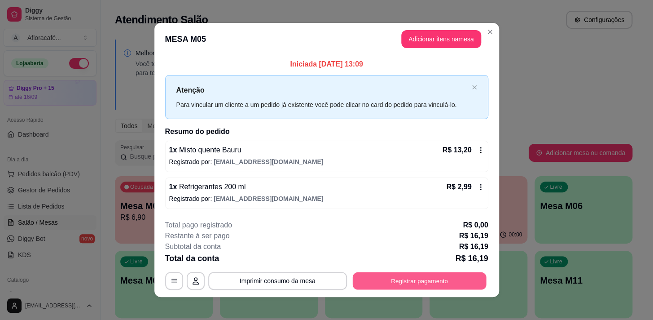
click at [459, 284] on button "Registrar pagamento" at bounding box center [419, 281] width 134 height 18
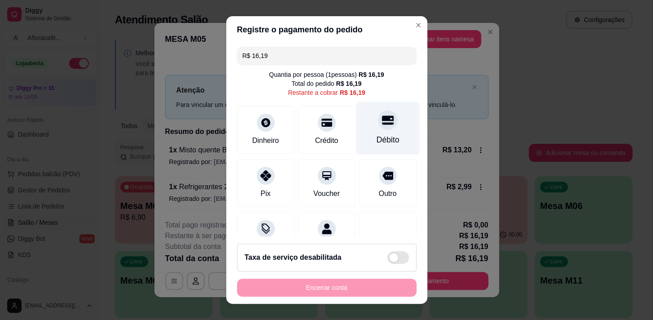
click at [381, 120] on icon at bounding box center [387, 119] width 12 height 9
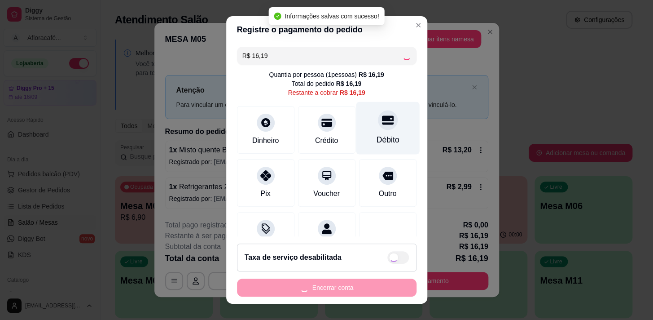
type input "R$ 0,00"
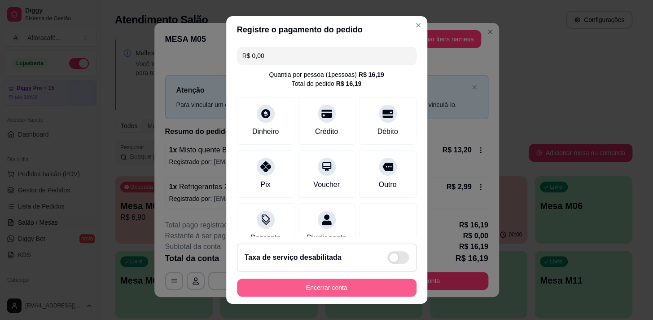
click at [339, 289] on button "Encerrar conta" at bounding box center [327, 287] width 180 height 18
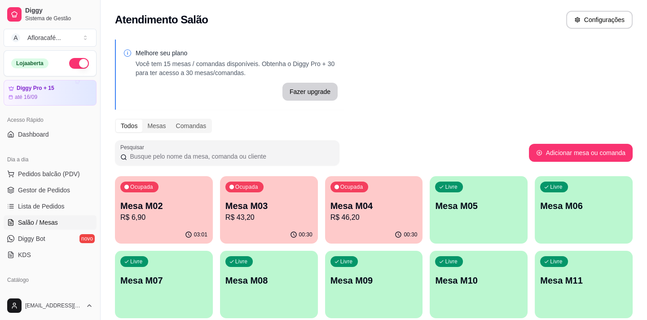
click at [272, 225] on button "Ocupada Mesa M03 R$ 43,20 00:30" at bounding box center [269, 209] width 98 height 67
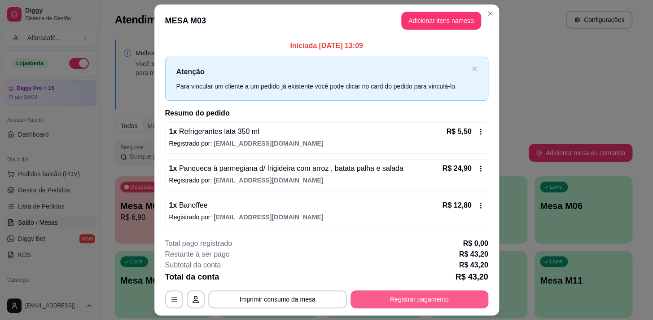
click at [384, 295] on button "Registrar pagamento" at bounding box center [419, 299] width 138 height 18
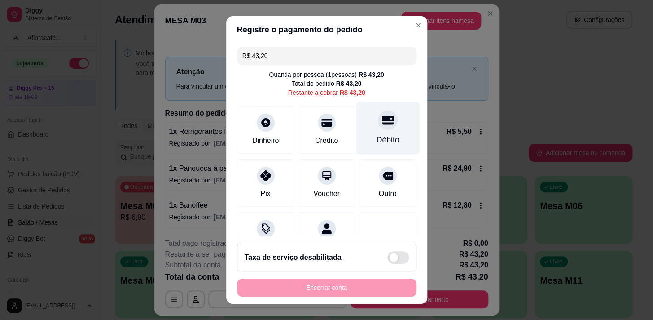
click at [379, 133] on div "Débito" at bounding box center [387, 127] width 63 height 53
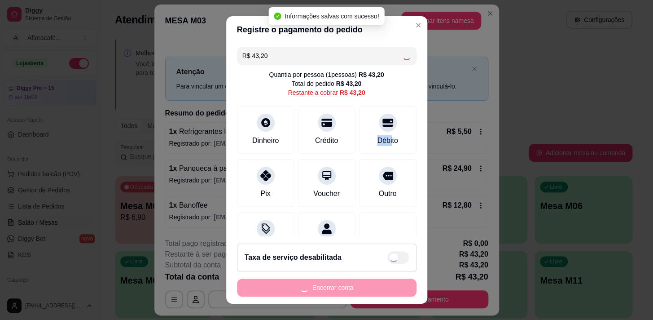
type input "R$ 0,00"
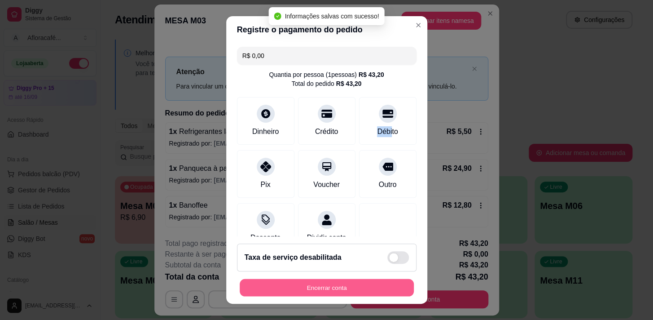
click at [359, 285] on button "Encerrar conta" at bounding box center [327, 288] width 174 height 18
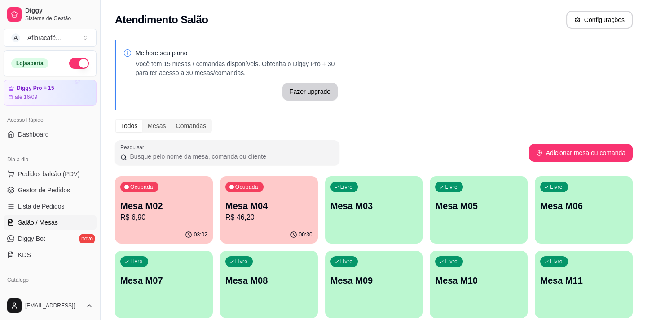
click at [357, 198] on div "Livre Mesa M03" at bounding box center [374, 204] width 98 height 57
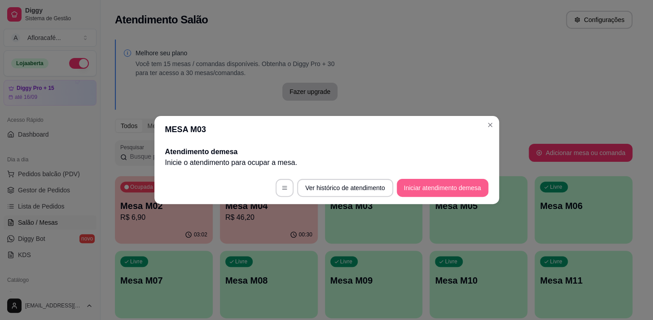
click at [414, 187] on button "Iniciar atendimento de mesa" at bounding box center [443, 188] width 92 height 18
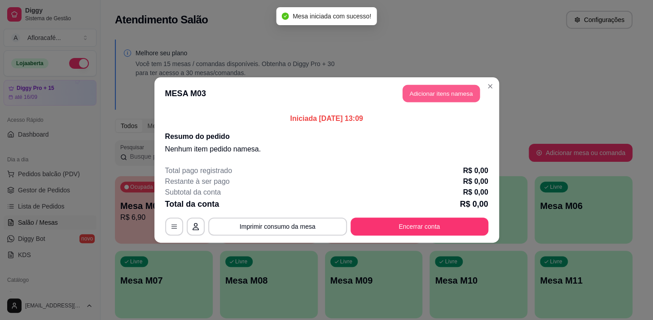
click at [457, 88] on button "Adicionar itens na mesa" at bounding box center [441, 94] width 77 height 18
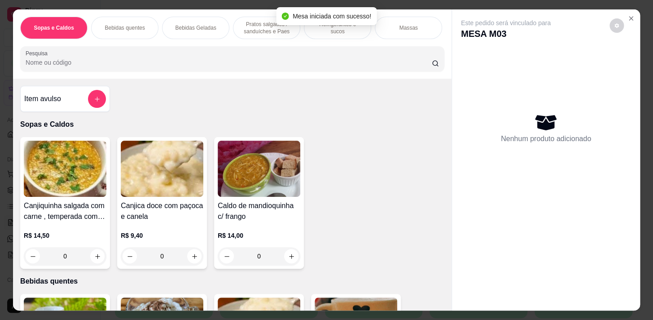
click at [244, 53] on div at bounding box center [232, 59] width 413 height 18
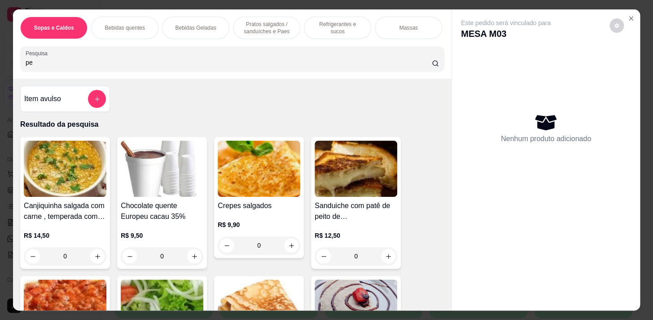
scroll to position [204, 0]
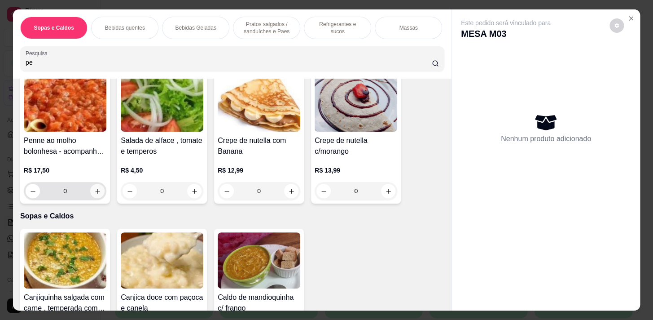
type input "pe"
click at [94, 190] on icon "increase-product-quantity" at bounding box center [97, 191] width 7 height 7
type input "1"
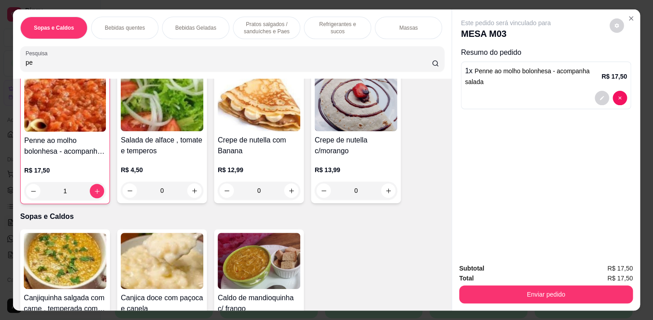
click at [325, 17] on div "Refrigerantes e sucos" at bounding box center [337, 28] width 67 height 22
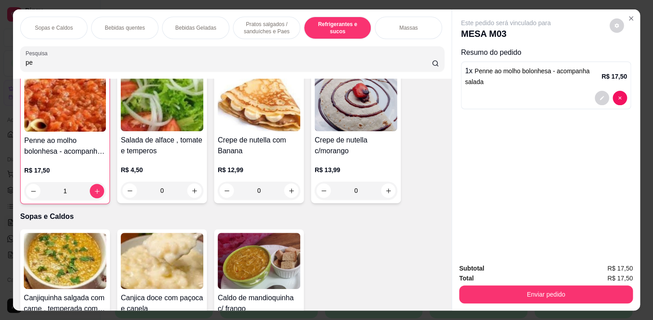
scroll to position [22, 0]
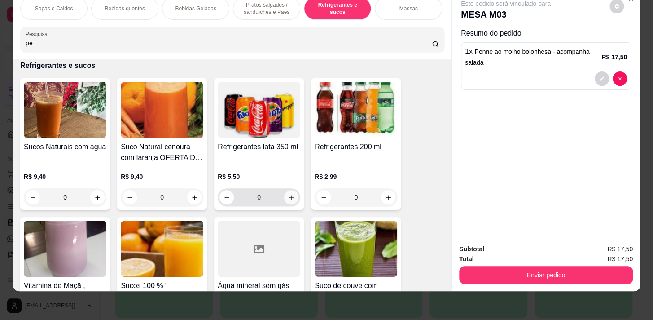
click at [288, 200] on button "increase-product-quantity" at bounding box center [291, 197] width 14 height 14
type input "1"
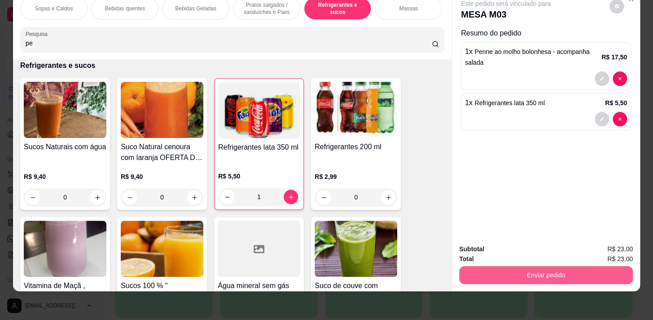
click at [524, 273] on button "Enviar pedido" at bounding box center [546, 275] width 174 height 18
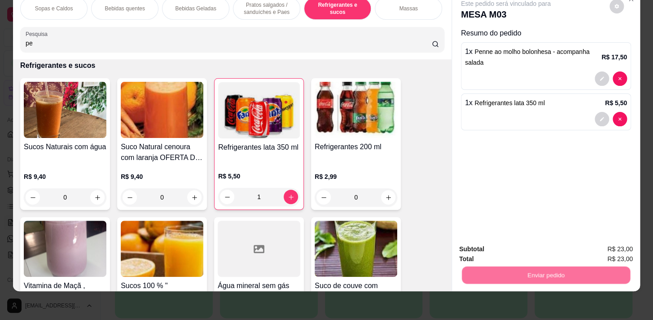
click at [516, 242] on button "Não registrar e enviar pedido" at bounding box center [515, 246] width 93 height 17
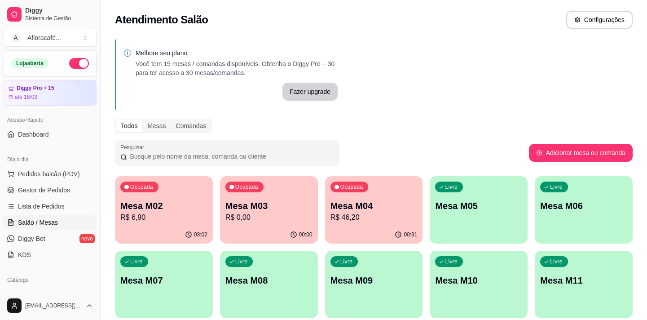
click at [241, 195] on div "Ocupada Mesa M03 R$ 0,00" at bounding box center [269, 201] width 98 height 50
click at [366, 210] on p "Mesa M04" at bounding box center [373, 205] width 87 height 13
click at [455, 213] on div "Livre Mesa M05" at bounding box center [478, 204] width 95 height 55
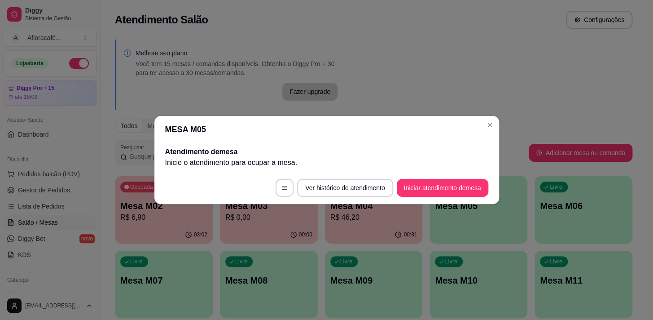
click at [490, 118] on div "MESA M05 Atendimento de mesa Inicie o atendimento para ocupar a mesa . Ver hist…" at bounding box center [326, 160] width 653 height 320
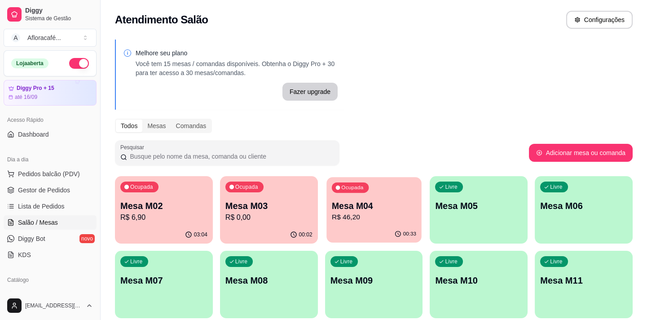
click at [395, 218] on p "R$ 46,20" at bounding box center [374, 217] width 84 height 10
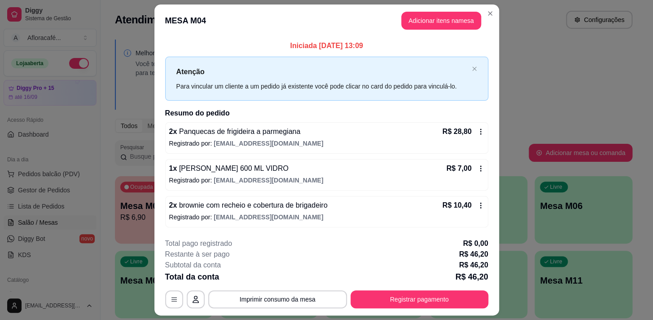
scroll to position [24, 0]
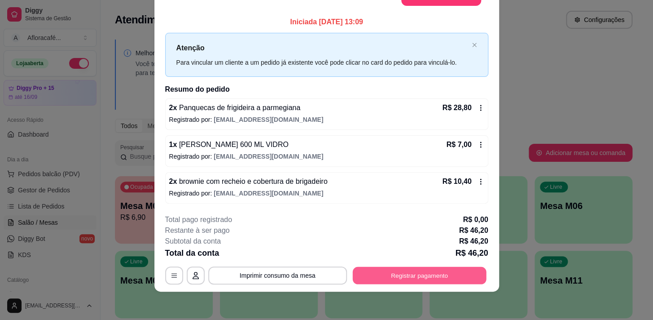
click at [391, 275] on button "Registrar pagamento" at bounding box center [419, 275] width 134 height 18
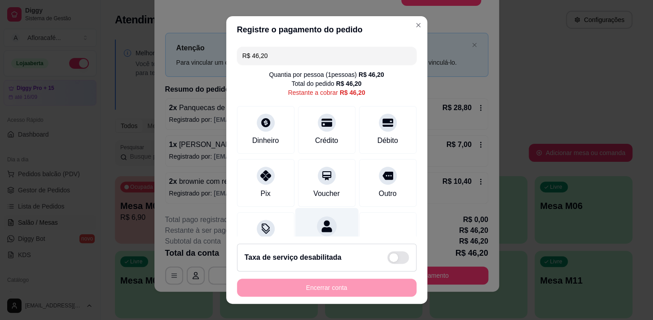
click at [330, 228] on div "Dividir conta" at bounding box center [326, 233] width 63 height 53
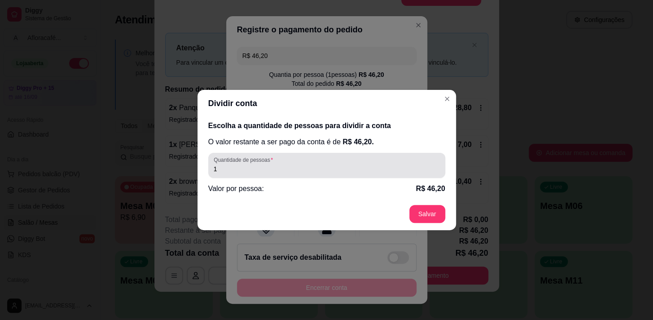
click at [328, 162] on div "1" at bounding box center [327, 165] width 226 height 18
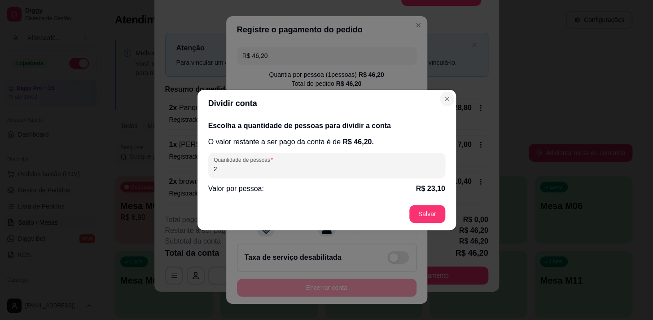
type input "2"
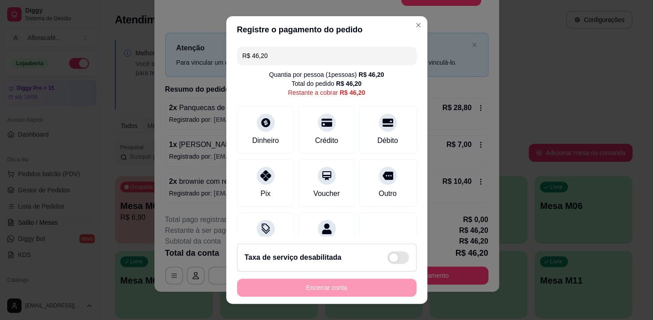
click at [395, 58] on input "R$ 46,20" at bounding box center [326, 56] width 169 height 18
click at [250, 188] on div "Pix" at bounding box center [265, 180] width 63 height 53
click at [331, 140] on div "Crédito" at bounding box center [326, 127] width 63 height 53
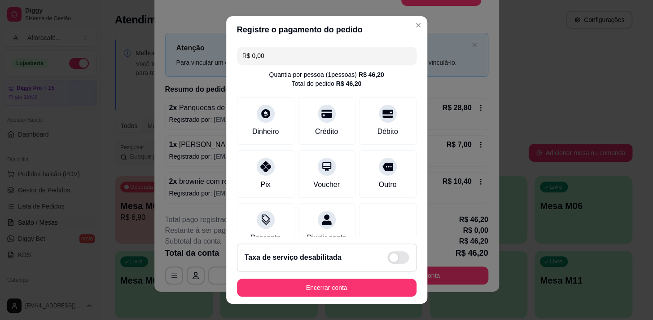
scroll to position [109, 0]
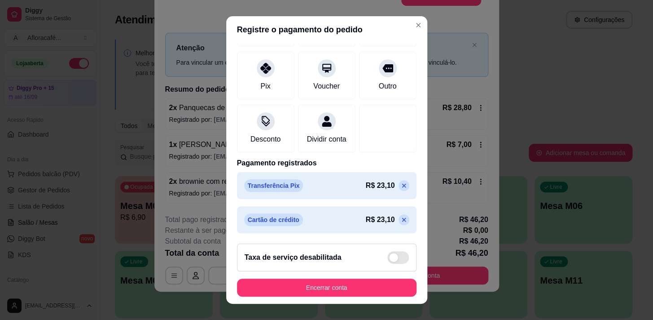
click at [400, 222] on icon at bounding box center [403, 219] width 7 height 7
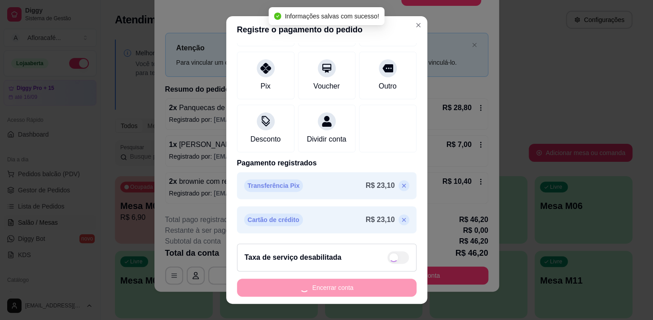
scroll to position [83, 0]
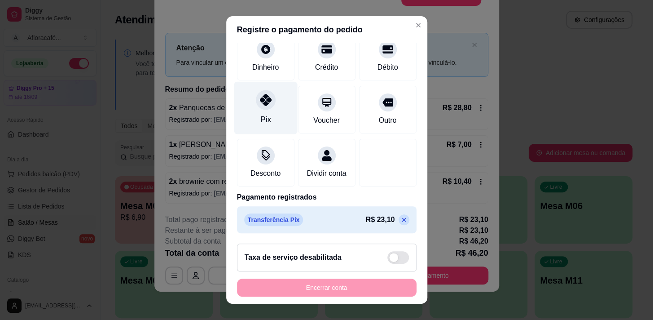
click at [273, 98] on div "Pix" at bounding box center [265, 107] width 63 height 53
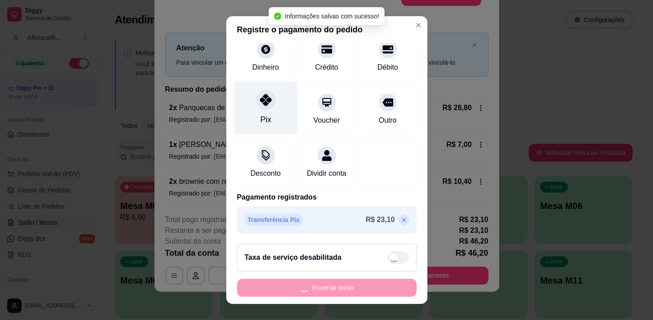
type input "R$ 0,00"
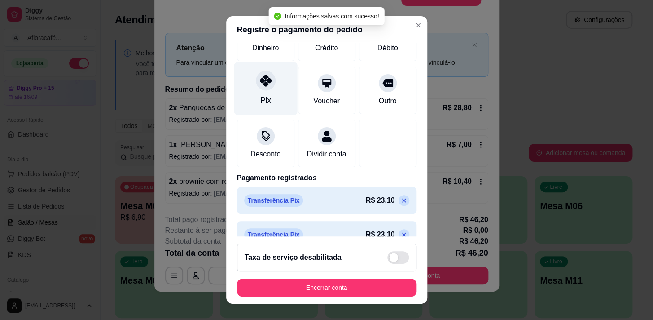
scroll to position [74, 0]
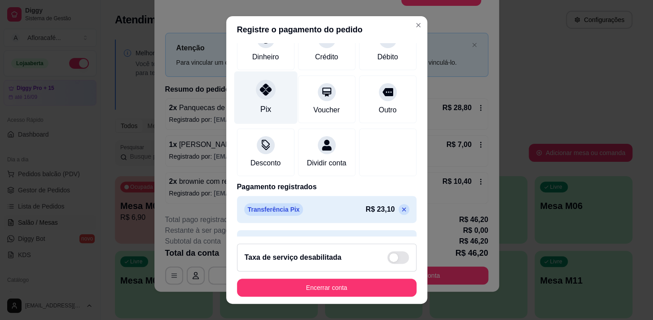
drag, startPoint x: 254, startPoint y: 99, endPoint x: 263, endPoint y: 117, distance: 20.5
click at [253, 99] on div "Pix" at bounding box center [265, 97] width 63 height 53
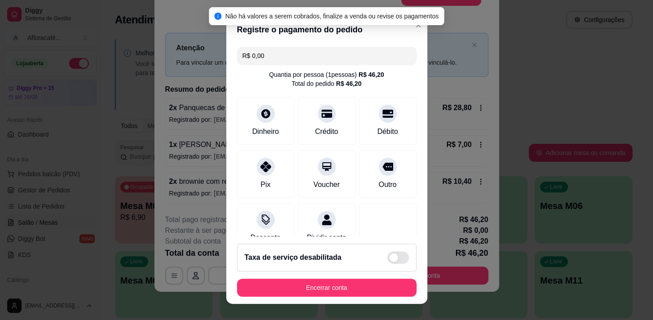
scroll to position [109, 0]
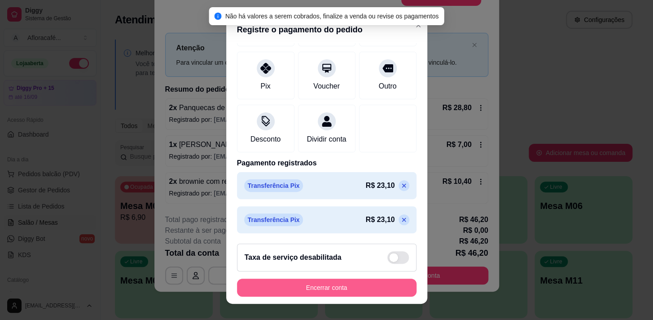
click at [346, 288] on button "Encerrar conta" at bounding box center [327, 287] width 180 height 18
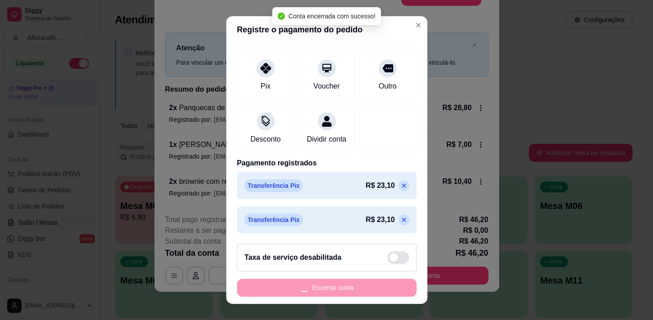
scroll to position [0, 0]
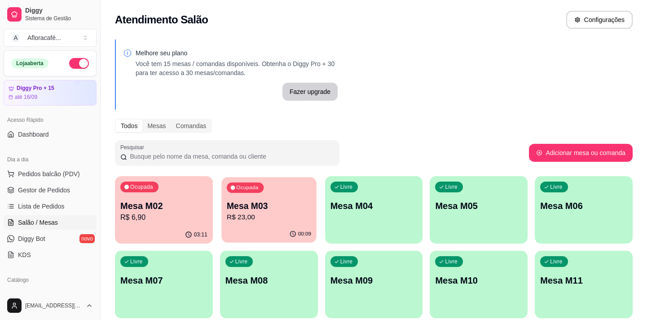
click at [285, 208] on p "Mesa M03" at bounding box center [269, 206] width 84 height 12
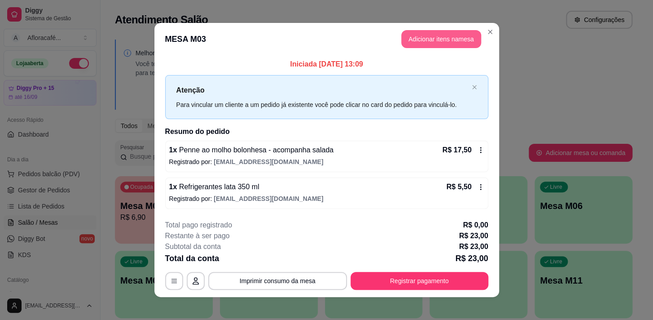
click at [424, 39] on button "Adicionar itens na mesa" at bounding box center [441, 39] width 80 height 18
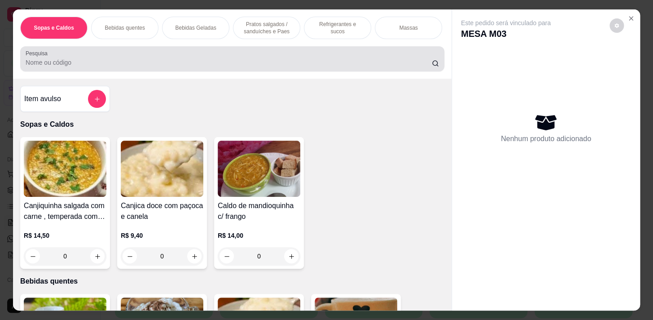
click at [247, 64] on input "Pesquisa" at bounding box center [229, 62] width 406 height 9
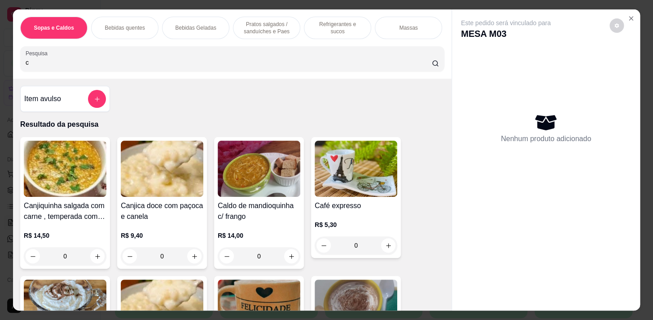
type input "c"
click at [329, 27] on p "Refrigerantes e sucos" at bounding box center [337, 28] width 52 height 14
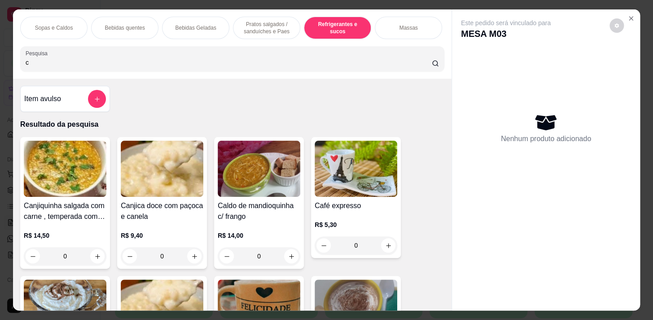
scroll to position [22, 0]
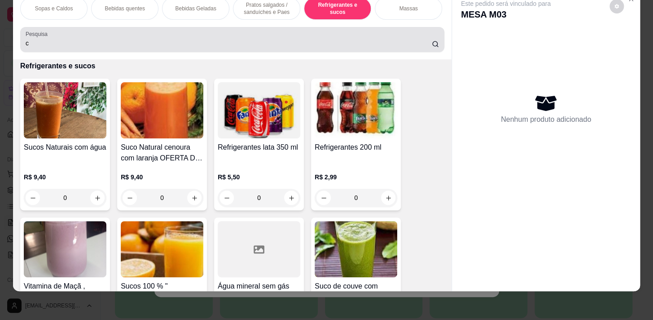
click at [278, 36] on div "c" at bounding box center [232, 40] width 413 height 18
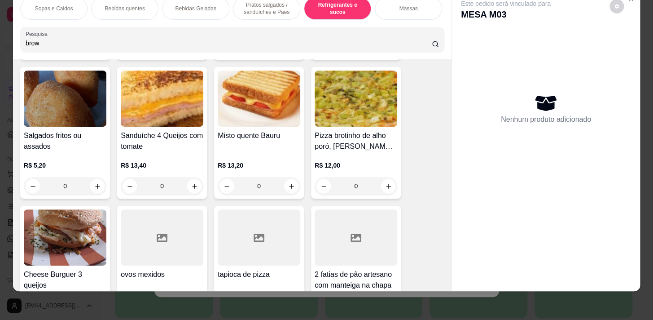
scroll to position [3702, 0]
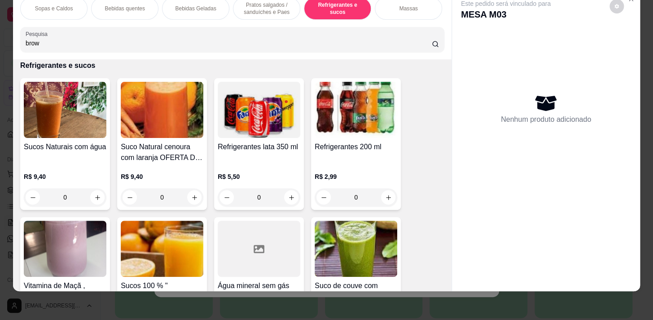
type input "brow"
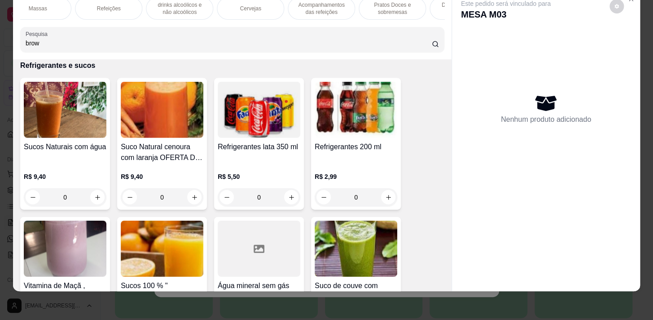
drag, startPoint x: 330, startPoint y: 6, endPoint x: 372, endPoint y: 11, distance: 42.9
click at [330, 7] on p "Acompanhamentos das refeições" at bounding box center [321, 8] width 52 height 14
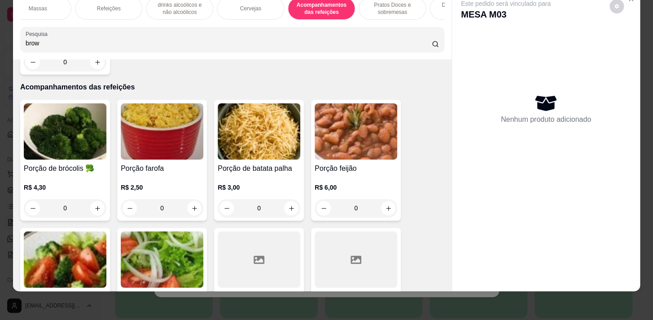
drag, startPoint x: 372, startPoint y: 7, endPoint x: 195, endPoint y: 119, distance: 210.2
click at [372, 9] on p "Pratos Doces e sobremesas" at bounding box center [392, 8] width 52 height 14
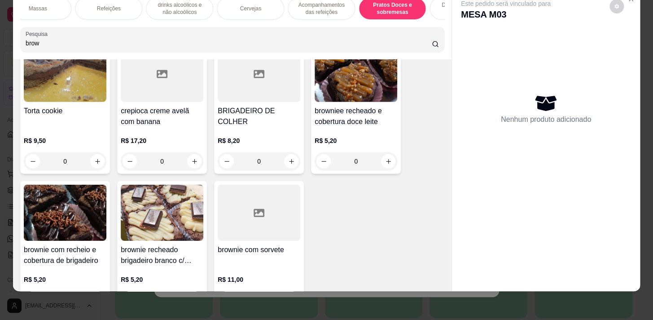
scroll to position [6807, 0]
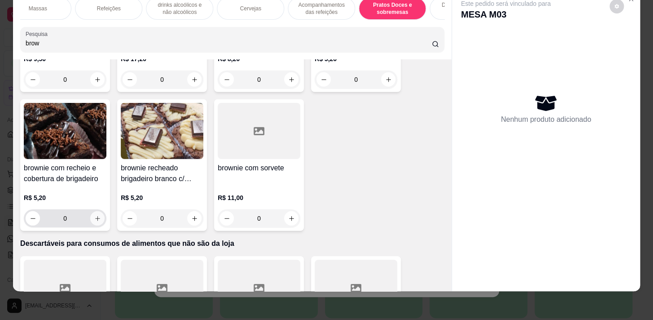
click at [95, 215] on icon "increase-product-quantity" at bounding box center [97, 218] width 7 height 7
type input "1"
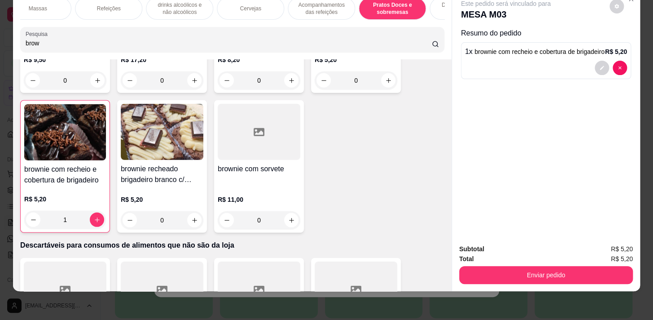
scroll to position [6808, 0]
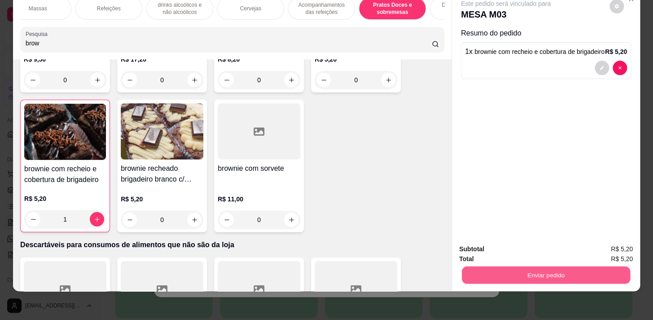
click at [498, 267] on button "Enviar pedido" at bounding box center [546, 275] width 168 height 18
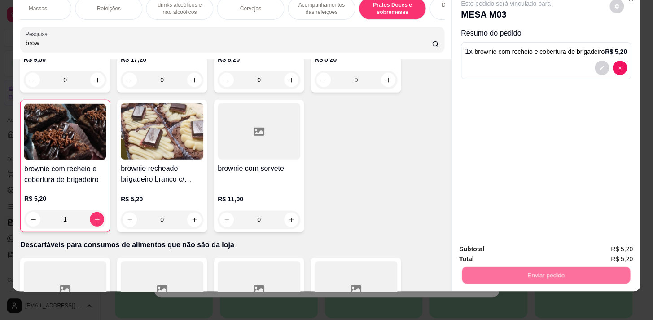
click at [508, 242] on button "Não registrar e enviar pedido" at bounding box center [516, 246] width 91 height 17
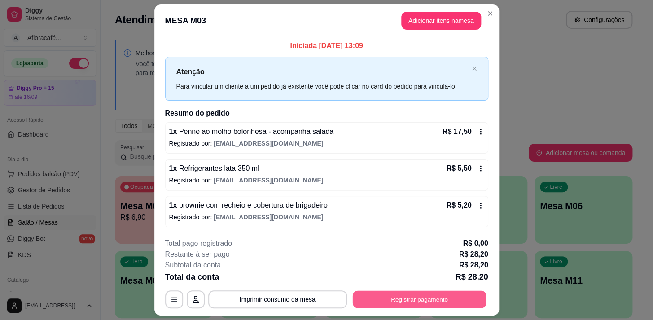
click at [394, 301] on button "Registrar pagamento" at bounding box center [419, 299] width 134 height 18
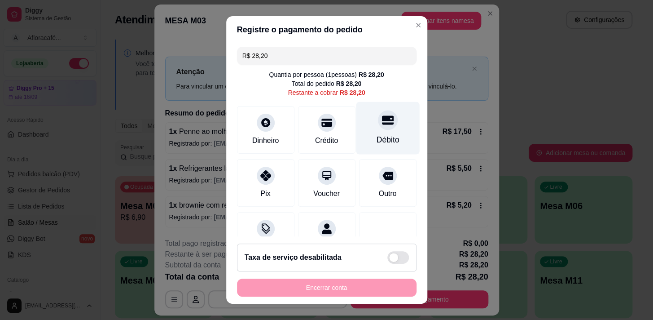
click at [381, 117] on icon at bounding box center [387, 120] width 12 height 12
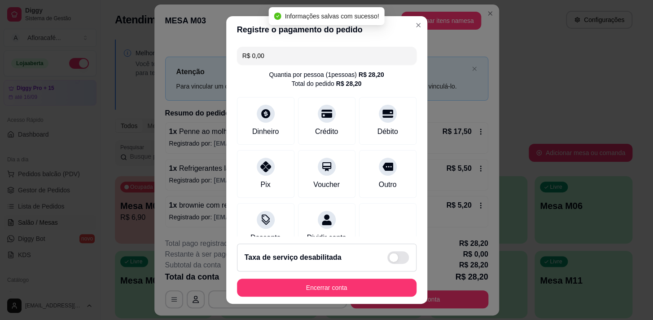
type input "R$ 0,00"
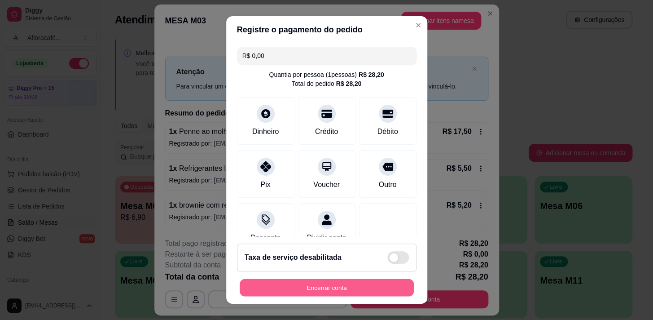
click at [323, 287] on button "Encerrar conta" at bounding box center [327, 288] width 174 height 18
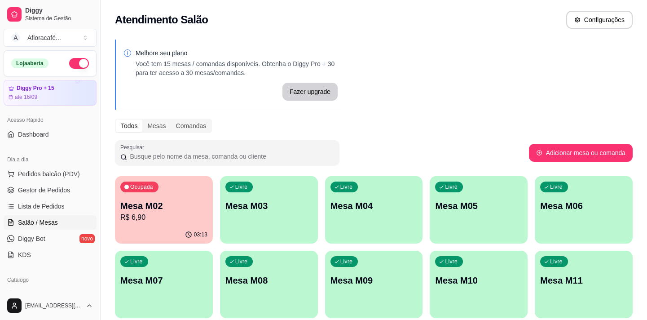
click at [242, 193] on div "Livre Mesa M03" at bounding box center [269, 204] width 98 height 57
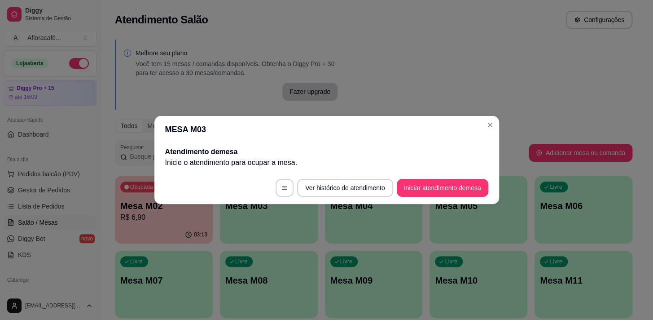
click at [460, 184] on button "Iniciar atendimento de mesa" at bounding box center [443, 188] width 92 height 18
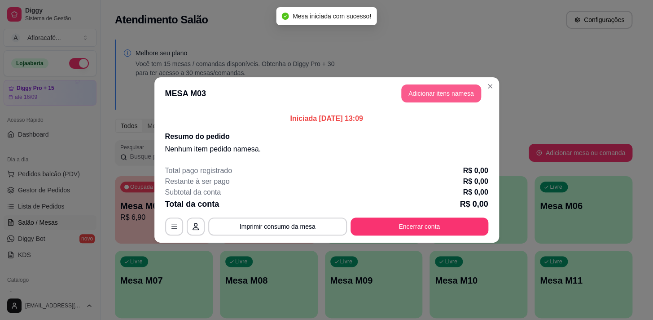
click at [462, 96] on button "Adicionar itens na mesa" at bounding box center [441, 93] width 80 height 18
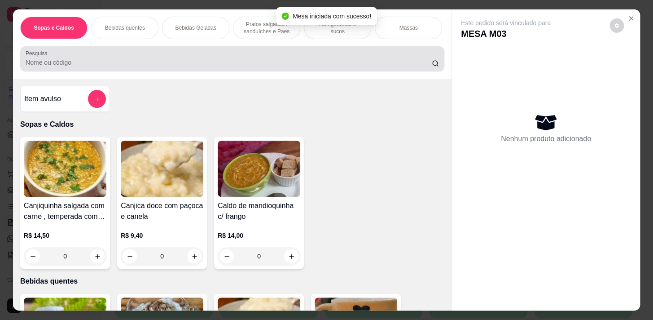
click at [324, 67] on input "Pesquisa" at bounding box center [229, 62] width 406 height 9
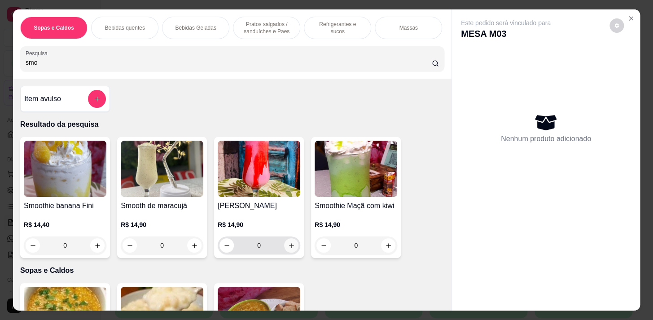
type input "smo"
click at [291, 244] on icon "increase-product-quantity" at bounding box center [291, 245] width 7 height 7
type input "1"
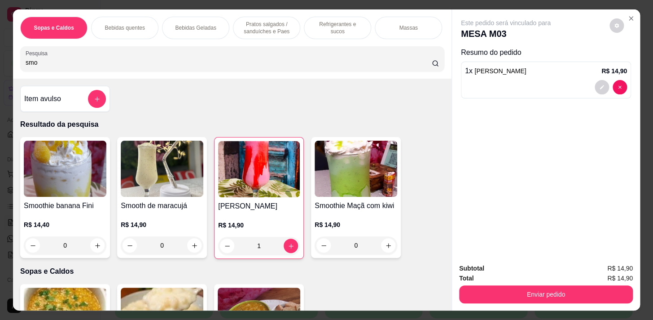
click at [276, 62] on input "smo" at bounding box center [229, 62] width 406 height 9
type input "s"
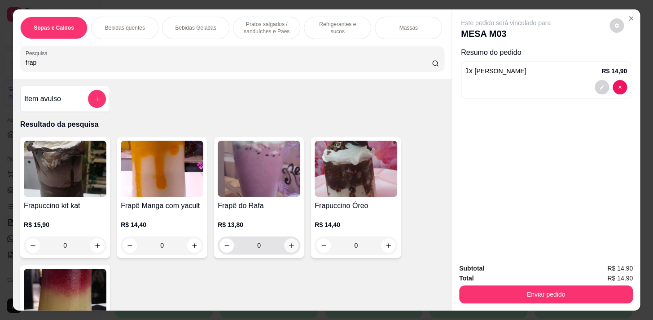
type input "frap"
click at [288, 249] on icon "increase-product-quantity" at bounding box center [291, 245] width 7 height 7
type input "1"
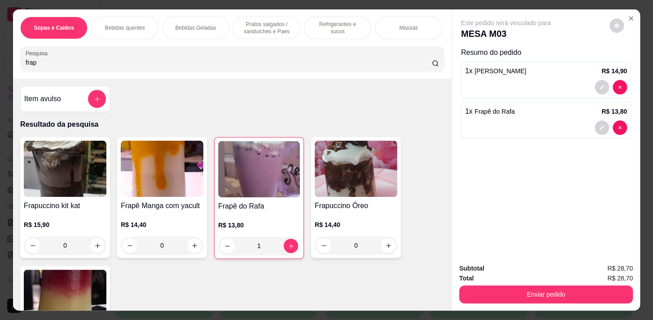
drag, startPoint x: 276, startPoint y: 26, endPoint x: 289, endPoint y: 66, distance: 41.9
click at [276, 28] on p "Pratos salgados / sanduíches e Paes" at bounding box center [267, 28] width 52 height 14
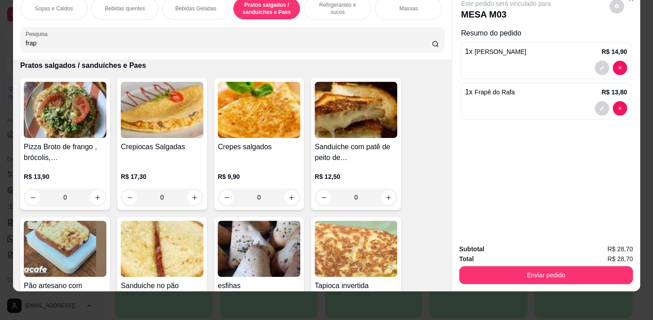
scroll to position [2741, 0]
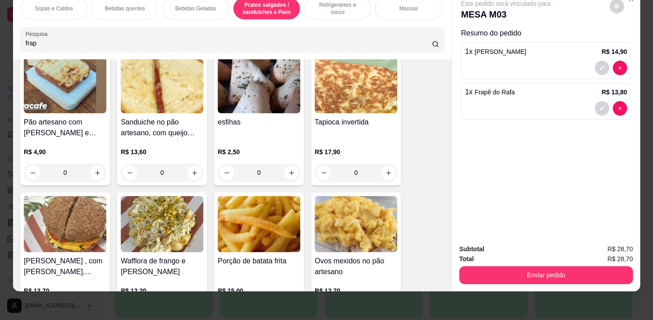
click at [292, 171] on div "0" at bounding box center [259, 172] width 83 height 18
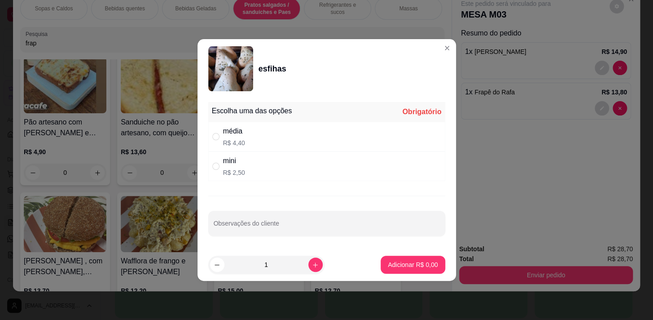
click at [345, 135] on div "média R$ 4,40" at bounding box center [326, 137] width 237 height 30
radio input "true"
click at [406, 256] on button "Adicionar R$ 4,40" at bounding box center [413, 264] width 64 height 18
type input "1"
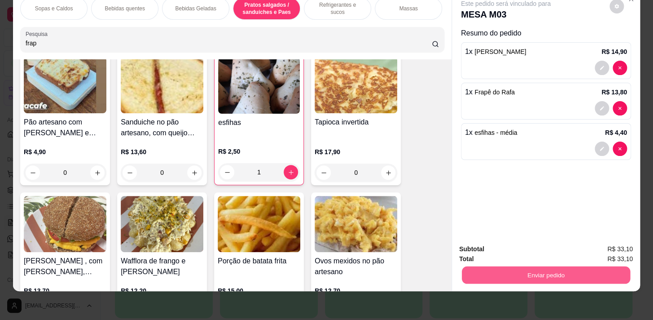
click at [540, 270] on button "Enviar pedido" at bounding box center [546, 275] width 168 height 18
click at [534, 266] on button "Enviar pedido" at bounding box center [546, 275] width 168 height 18
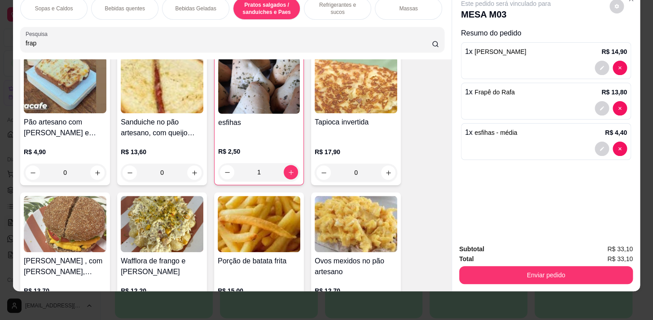
click at [524, 245] on div "Subtotal R$ 33,10" at bounding box center [546, 249] width 174 height 10
click at [521, 266] on button "Enviar pedido" at bounding box center [546, 275] width 174 height 18
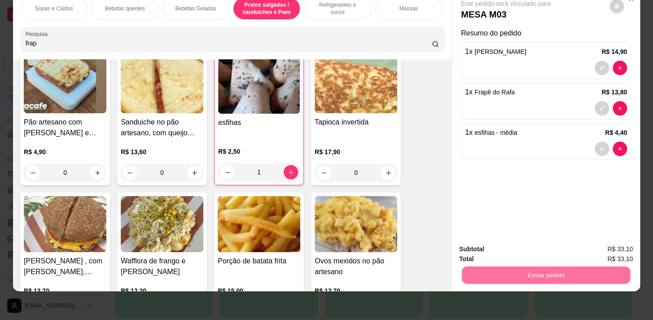
click at [516, 244] on button "Não registrar e enviar pedido" at bounding box center [515, 246] width 93 height 17
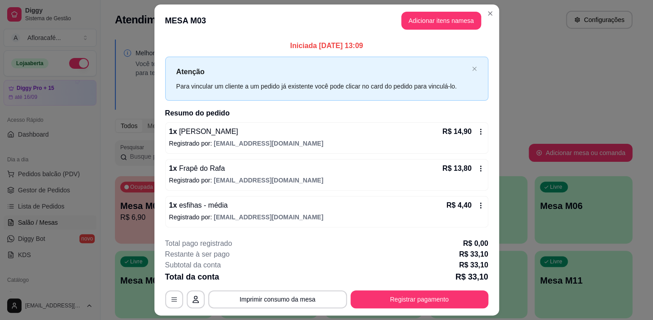
scroll to position [24, 0]
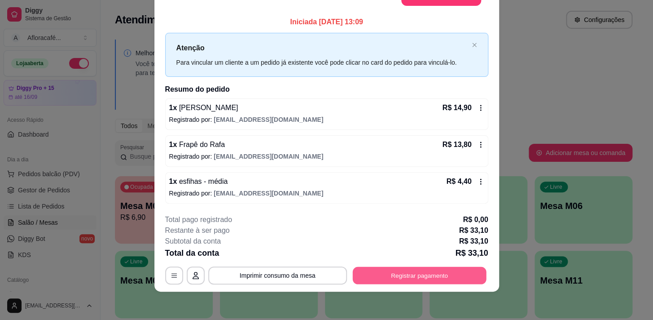
click at [372, 277] on button "Registrar pagamento" at bounding box center [419, 275] width 134 height 18
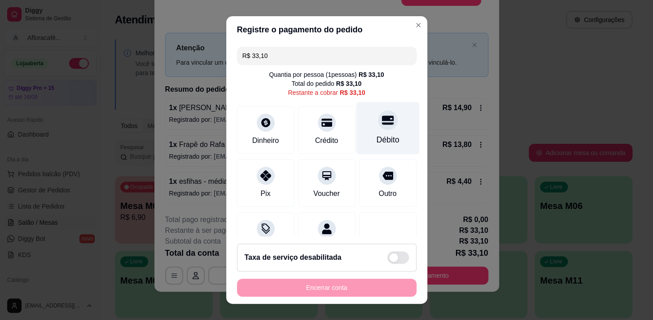
click at [378, 126] on div at bounding box center [388, 120] width 20 height 20
type input "R$ 0,00"
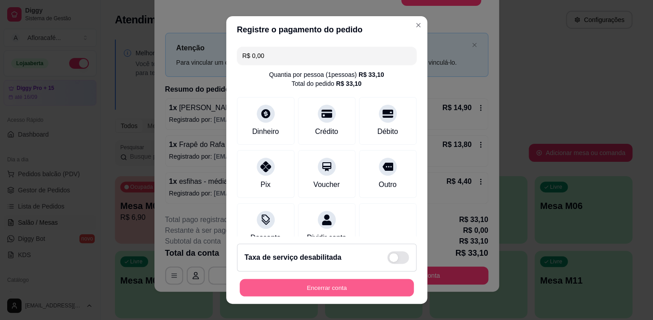
click at [314, 281] on button "Encerrar conta" at bounding box center [327, 288] width 174 height 18
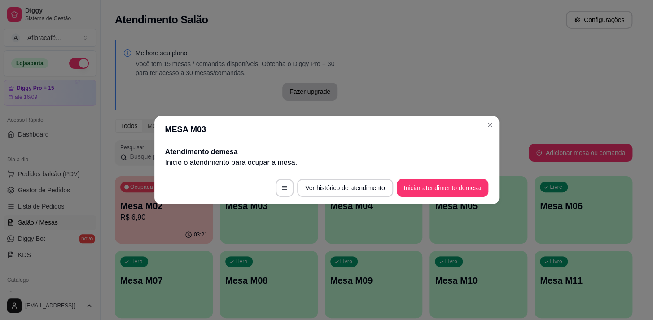
scroll to position [0, 0]
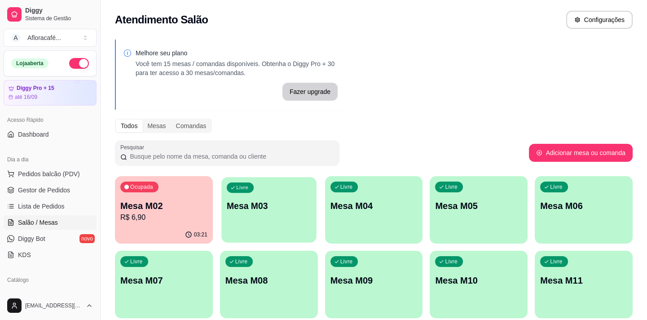
click at [240, 214] on div "Livre Mesa M03" at bounding box center [268, 204] width 95 height 55
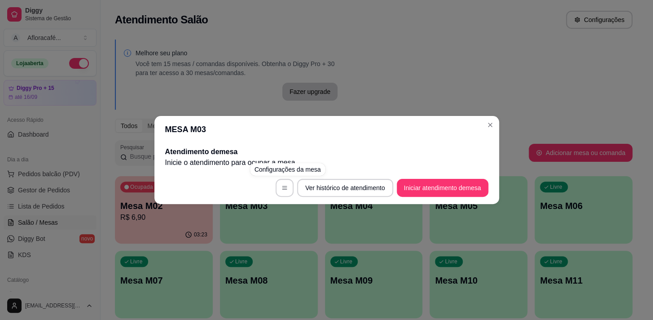
click at [423, 200] on footer "Ver histórico de atendimento Iniciar atendimento de mesa" at bounding box center [326, 187] width 345 height 32
click at [422, 185] on button "Iniciar atendimento de mesa" at bounding box center [442, 188] width 89 height 18
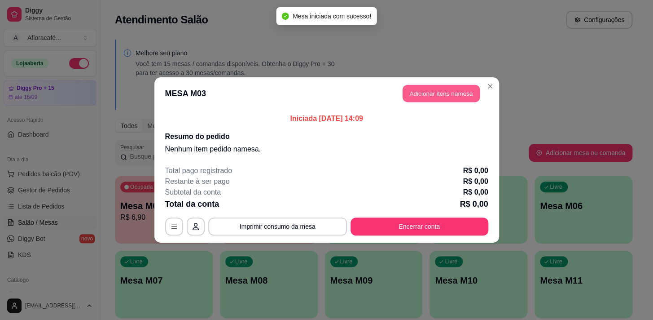
click at [441, 87] on button "Adicionar itens na mesa" at bounding box center [441, 94] width 77 height 18
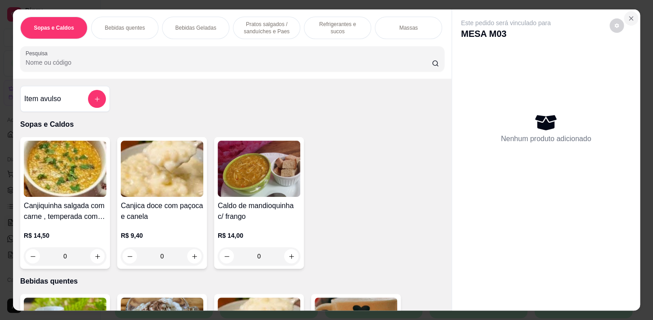
click at [631, 18] on button "Close" at bounding box center [631, 18] width 14 height 14
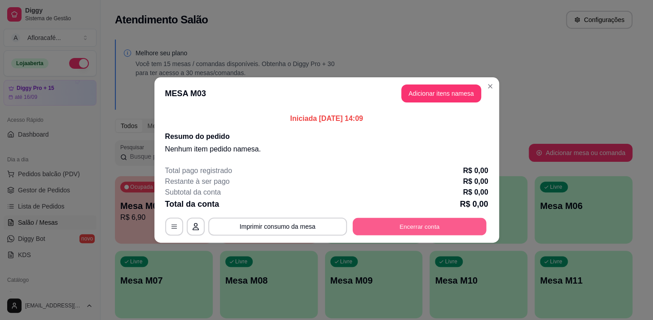
click at [436, 231] on button "Encerrar conta" at bounding box center [419, 227] width 134 height 18
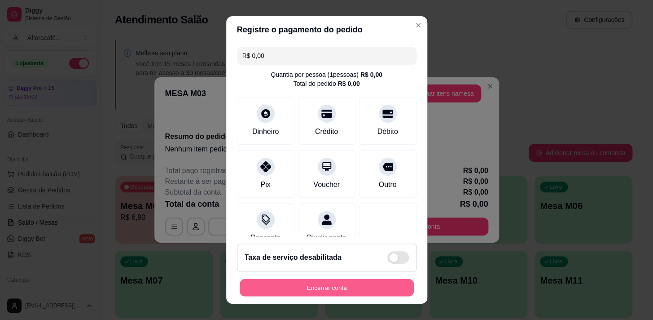
click at [377, 283] on button "Encerrar conta" at bounding box center [327, 288] width 174 height 18
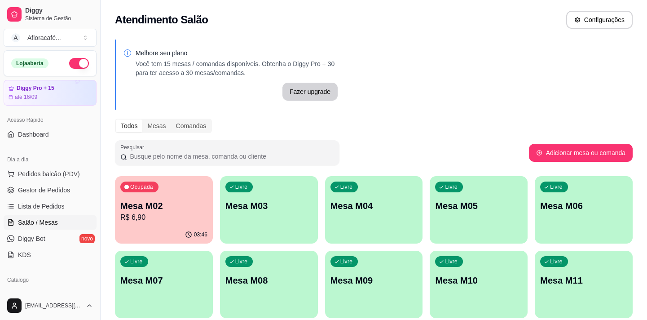
click at [298, 202] on p "Mesa M03" at bounding box center [268, 205] width 87 height 13
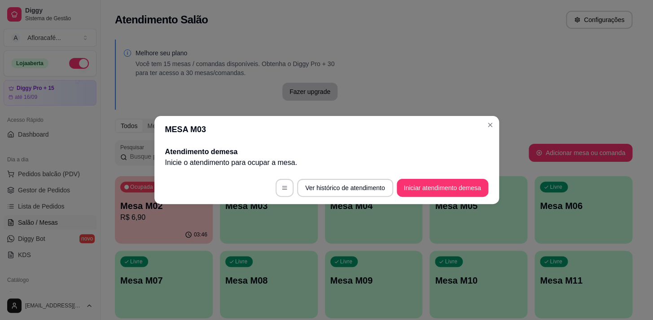
click at [478, 126] on header "MESA M03" at bounding box center [326, 129] width 345 height 27
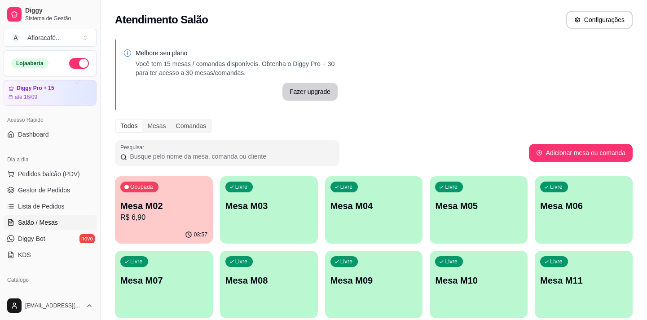
click at [298, 208] on p "Mesa M03" at bounding box center [268, 205] width 87 height 13
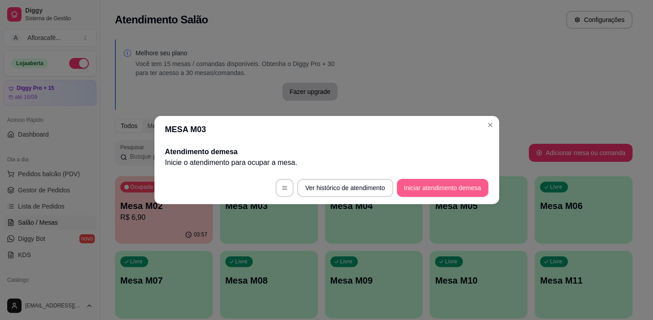
drag, startPoint x: 470, startPoint y: 172, endPoint x: 468, endPoint y: 180, distance: 8.0
click at [468, 180] on footer "Ver histórico de atendimento Iniciar atendimento de mesa" at bounding box center [326, 187] width 345 height 32
click at [467, 189] on button "Iniciar atendimento de mesa" at bounding box center [443, 188] width 92 height 18
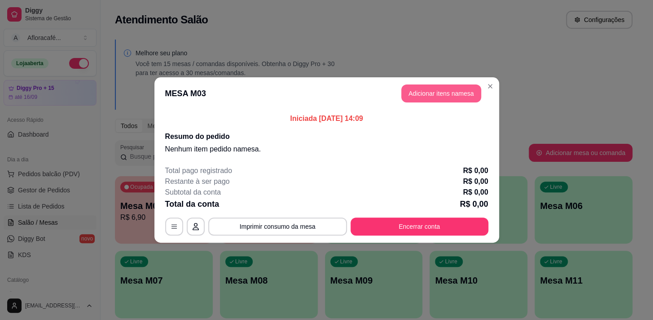
click at [425, 100] on button "Adicionar itens na mesa" at bounding box center [441, 93] width 80 height 18
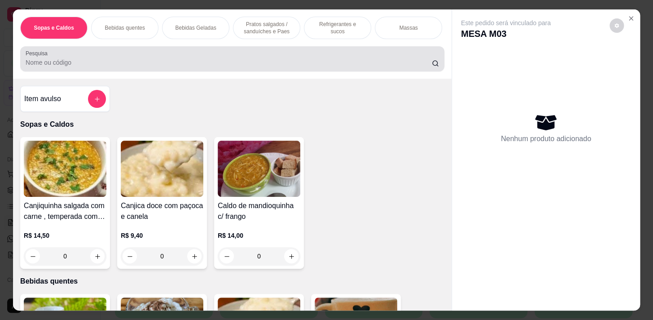
click at [281, 53] on div at bounding box center [232, 59] width 413 height 18
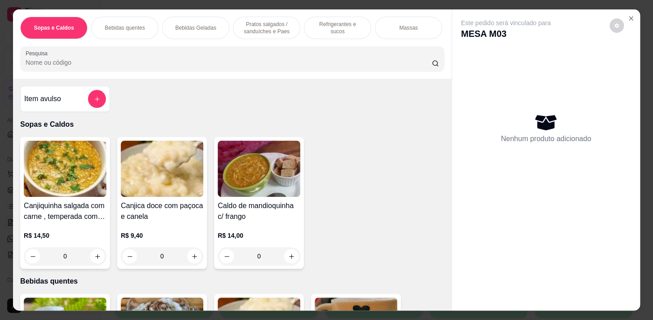
drag, startPoint x: 271, startPoint y: 32, endPoint x: 188, endPoint y: 136, distance: 132.3
click at [270, 32] on div "Pratos salgados / sanduíches e Paes" at bounding box center [266, 28] width 67 height 22
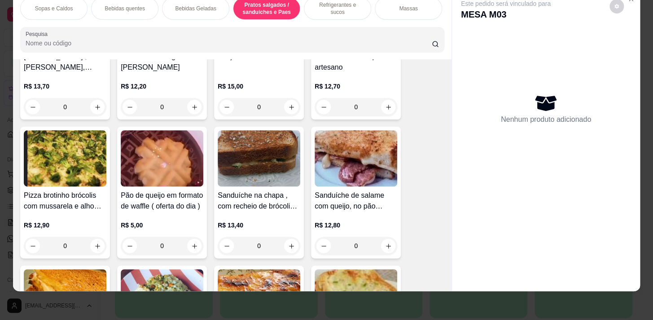
scroll to position [2454, 0]
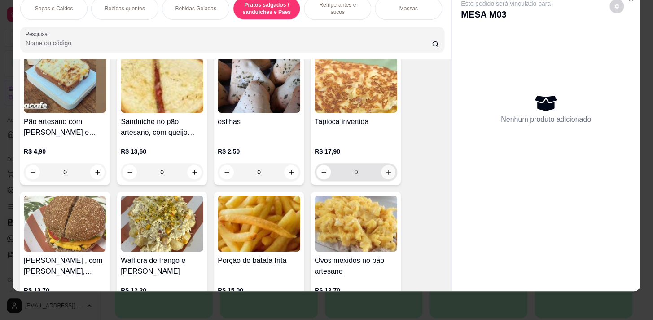
click at [390, 171] on button "increase-product-quantity" at bounding box center [388, 172] width 14 height 14
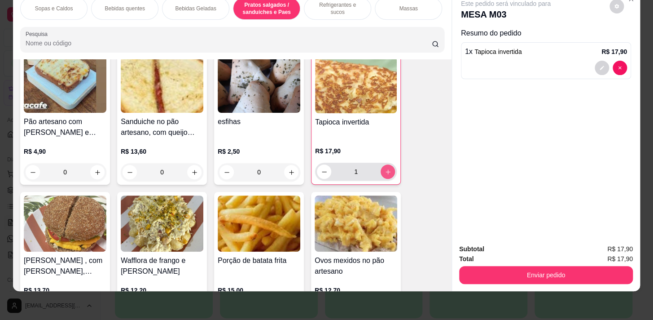
type input "1"
drag, startPoint x: 314, startPoint y: 4, endPoint x: 296, endPoint y: 86, distance: 83.6
click at [314, 5] on p "Refrigerantes e sucos" at bounding box center [337, 8] width 52 height 14
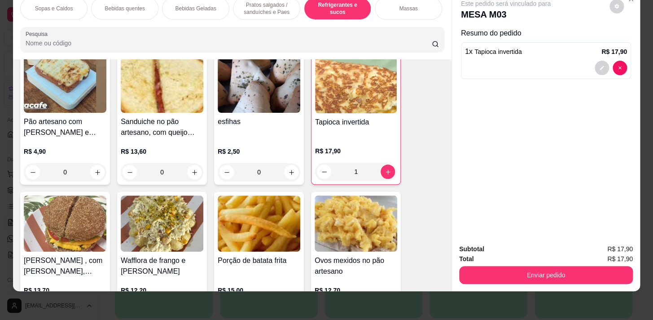
scroll to position [3418, 0]
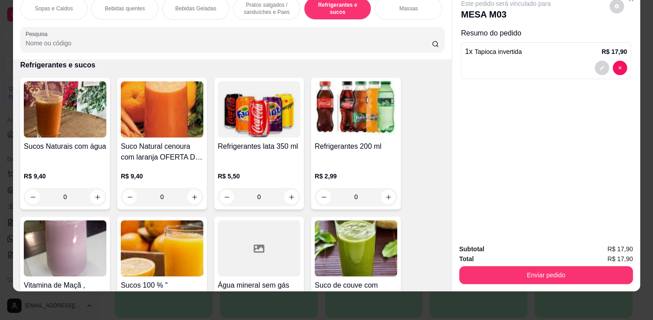
click at [99, 192] on div "0" at bounding box center [65, 197] width 83 height 18
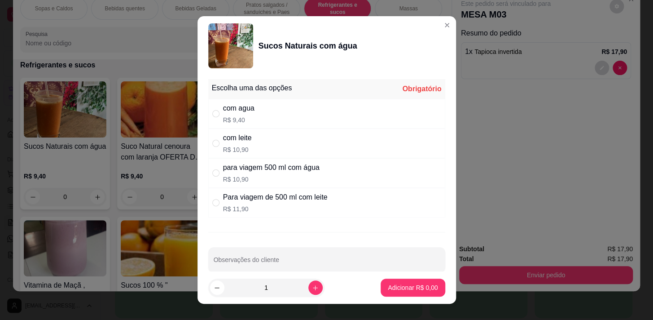
click at [234, 109] on div "com agua" at bounding box center [238, 108] width 31 height 11
radio input "true"
click at [384, 302] on div "Sucos Naturais com água Escolha uma das opções Completo com agua R$ 9,40 com le…" at bounding box center [326, 160] width 653 height 320
click at [394, 287] on p "Adicionar R$ 9,40" at bounding box center [413, 287] width 48 height 9
type input "1"
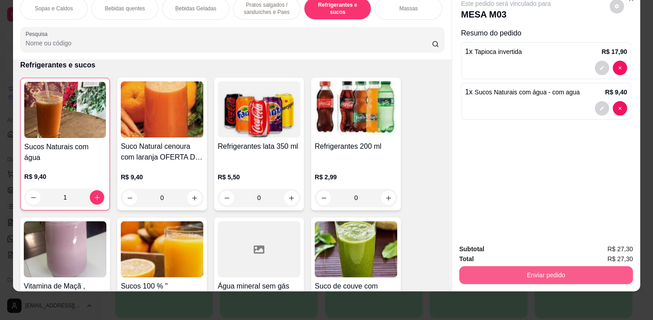
click at [544, 266] on button "Enviar pedido" at bounding box center [546, 275] width 174 height 18
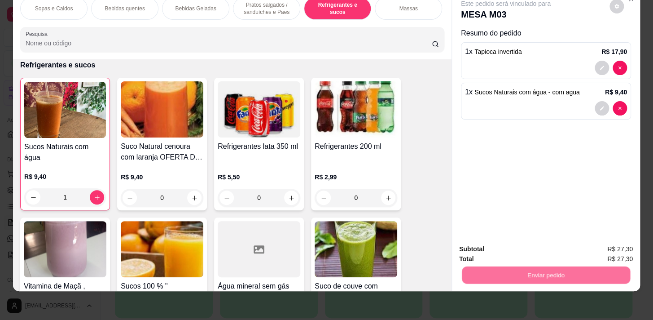
click at [543, 242] on button "Não registrar e enviar pedido" at bounding box center [516, 246] width 91 height 17
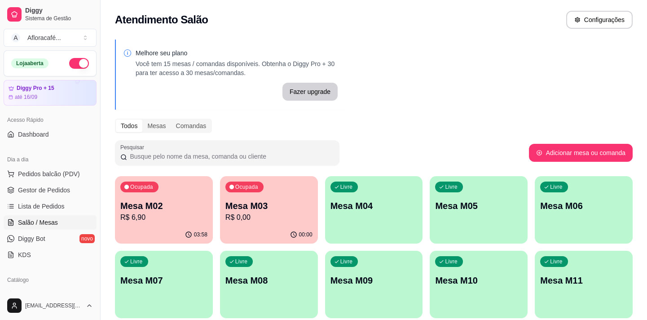
click at [331, 214] on div "Livre Mesa M04" at bounding box center [374, 204] width 98 height 57
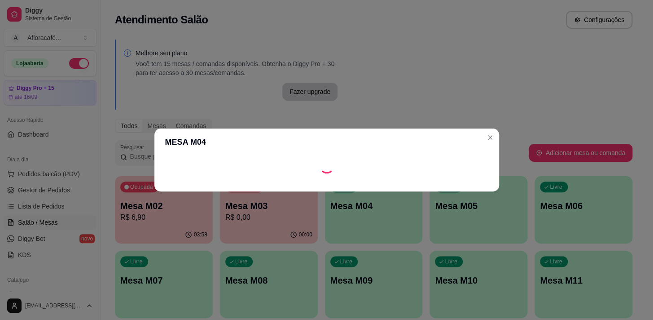
click at [432, 186] on footer at bounding box center [326, 184] width 345 height 14
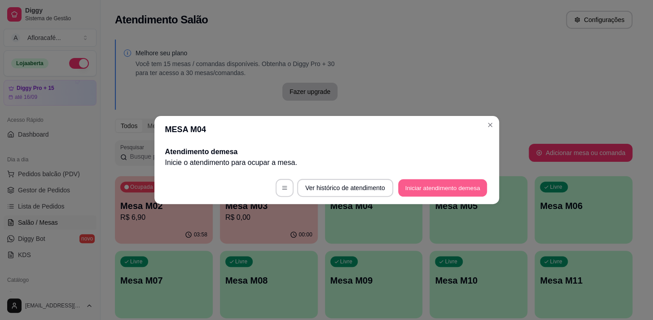
click at [432, 186] on button "Iniciar atendimento de mesa" at bounding box center [442, 188] width 89 height 18
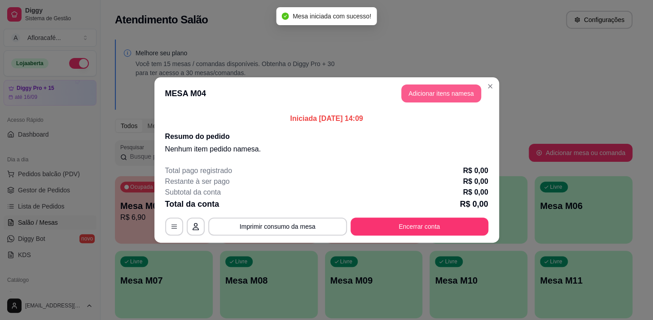
click at [449, 94] on button "Adicionar itens na mesa" at bounding box center [441, 93] width 80 height 18
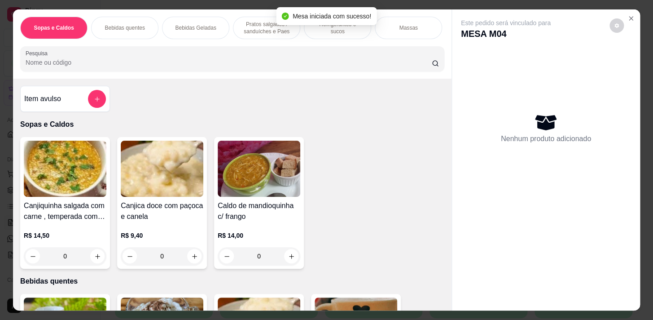
drag, startPoint x: 346, startPoint y: 26, endPoint x: 242, endPoint y: 126, distance: 143.5
click at [347, 27] on p "Refrigerantes e sucos" at bounding box center [337, 28] width 52 height 14
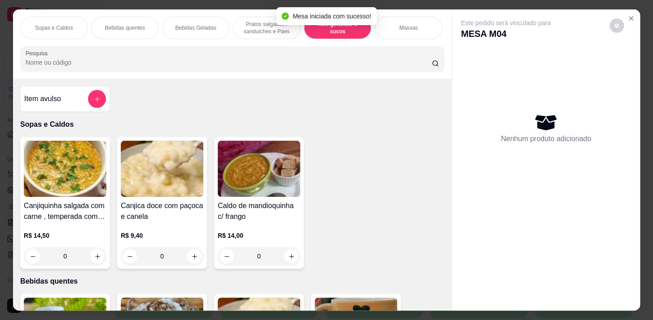
scroll to position [22, 0]
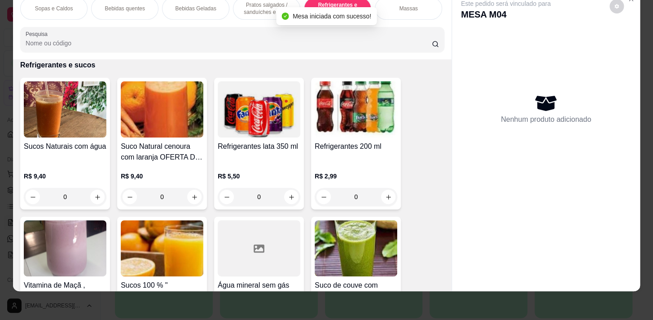
click at [96, 196] on div "0" at bounding box center [65, 197] width 83 height 18
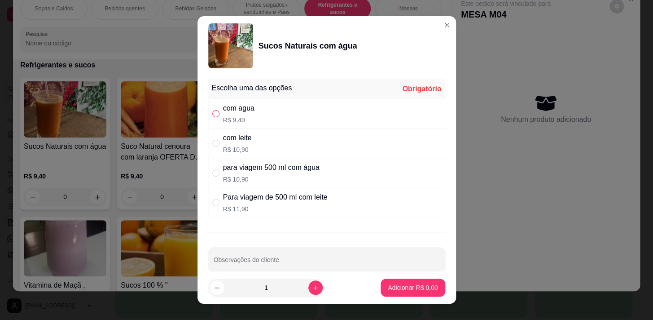
click at [208, 114] on div "com agua R$ 9,40" at bounding box center [326, 114] width 237 height 30
radio input "true"
click at [398, 289] on p "Adicionar R$ 9,40" at bounding box center [413, 287] width 48 height 9
type input "1"
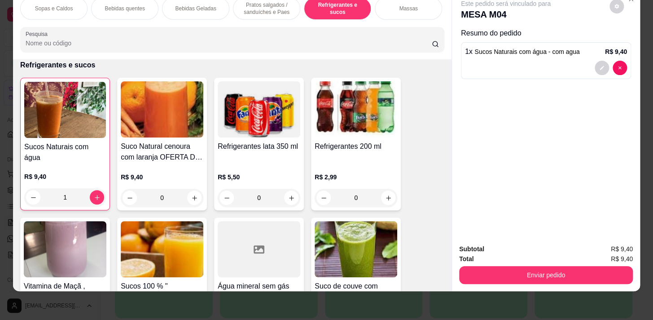
click at [256, 9] on p "Pratos salgados / sanduíches e Paes" at bounding box center [267, 8] width 52 height 14
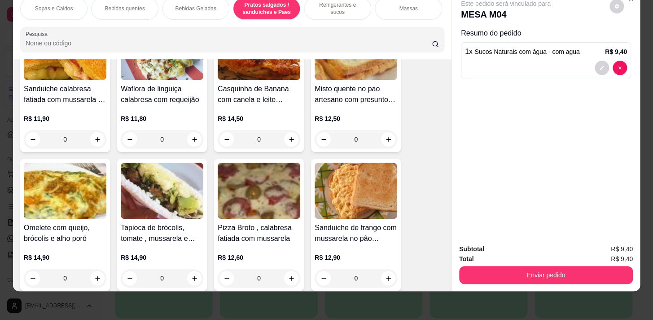
scroll to position [2984, 0]
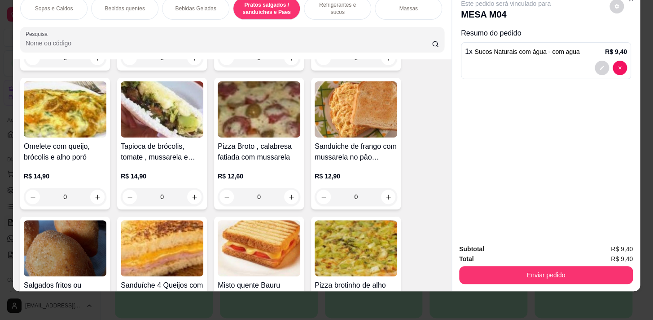
click at [94, 195] on div "0" at bounding box center [65, 197] width 83 height 18
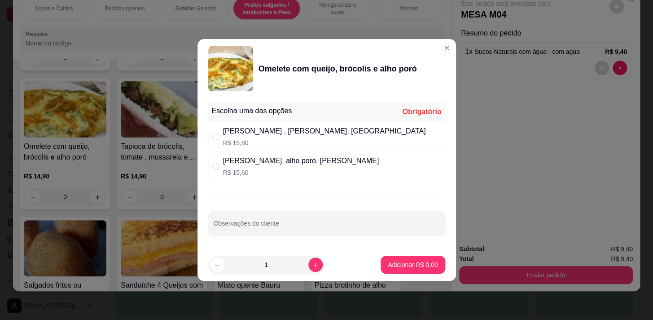
click at [274, 135] on div "[PERSON_NAME] , [PERSON_NAME], [GEOGRAPHIC_DATA]" at bounding box center [324, 131] width 203 height 11
click at [341, 171] on div "Brócolis, alho poró, [PERSON_NAME] R$ 15,60" at bounding box center [326, 166] width 237 height 30
radio input "false"
radio input "true"
drag, startPoint x: 400, startPoint y: 253, endPoint x: 410, endPoint y: 253, distance: 9.9
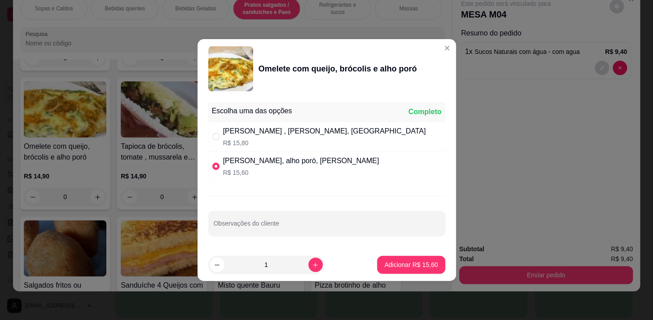
click at [400, 253] on footer "1 Adicionar R$ 15,60" at bounding box center [326, 264] width 258 height 32
click at [431, 264] on button "Adicionar R$ 15,60" at bounding box center [411, 264] width 68 height 18
type input "1"
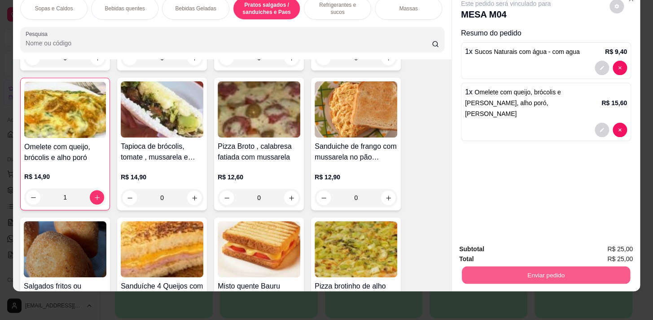
click at [543, 269] on button "Enviar pedido" at bounding box center [546, 275] width 168 height 18
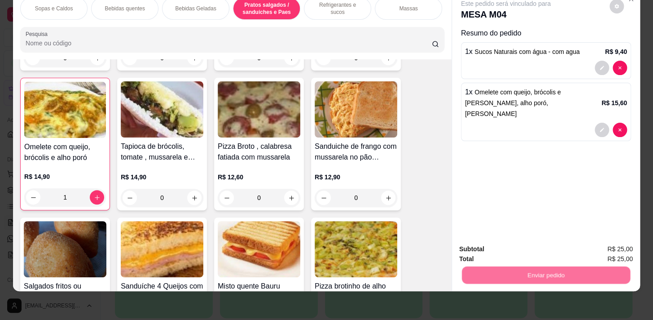
click at [534, 241] on button "Não registrar e enviar pedido" at bounding box center [516, 246] width 91 height 17
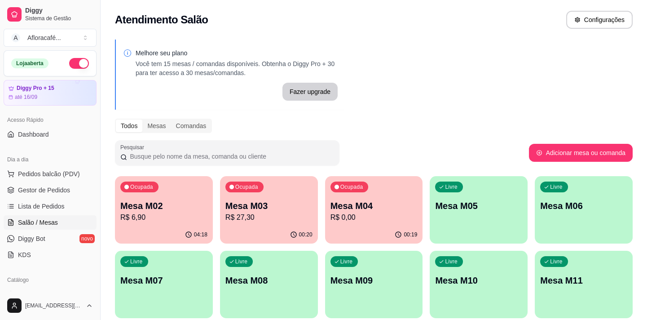
click at [246, 228] on div "00:20" at bounding box center [269, 235] width 98 height 18
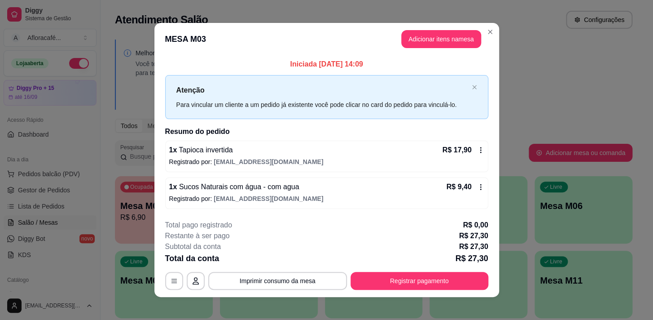
scroll to position [5, 0]
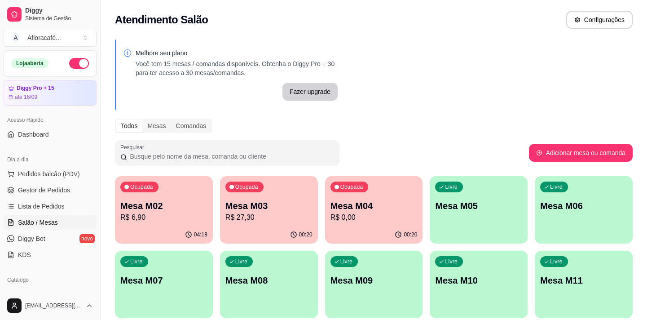
click at [142, 228] on div "04:18" at bounding box center [164, 235] width 98 height 18
click at [262, 227] on div "00:20" at bounding box center [269, 235] width 98 height 18
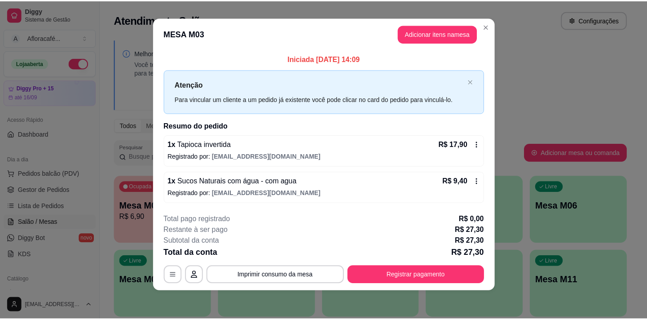
scroll to position [0, 0]
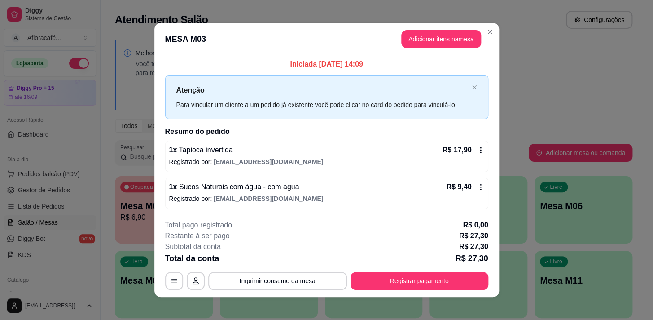
click at [494, 27] on header "MESA M03 Adicionar itens na mesa" at bounding box center [326, 39] width 345 height 32
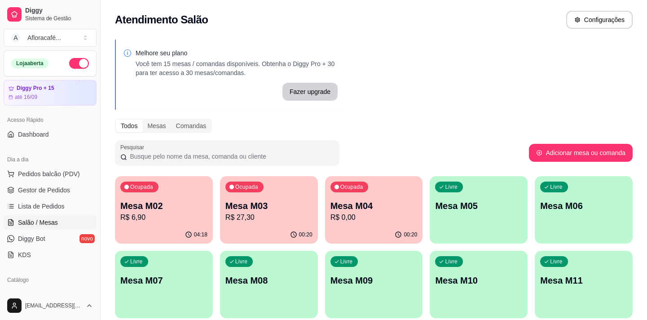
click at [408, 206] on p "Mesa M04" at bounding box center [373, 205] width 87 height 13
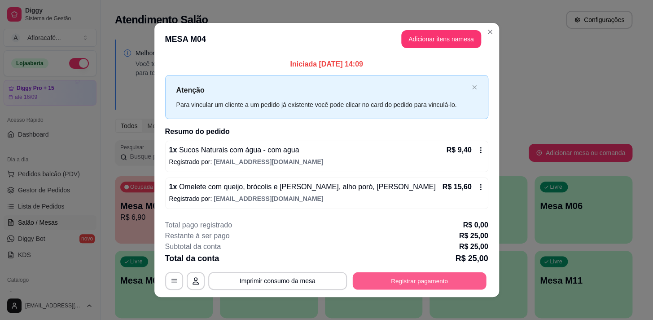
click at [374, 283] on button "Registrar pagamento" at bounding box center [419, 281] width 134 height 18
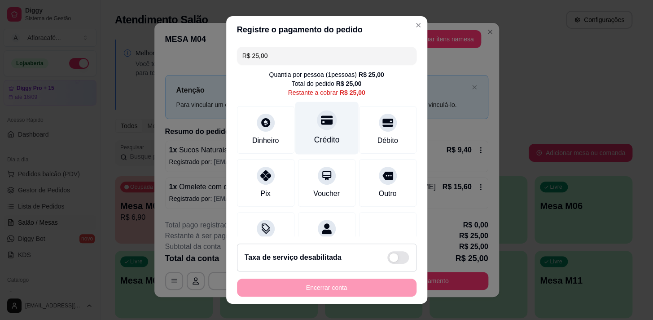
click at [320, 130] on div "Crédito" at bounding box center [326, 127] width 63 height 53
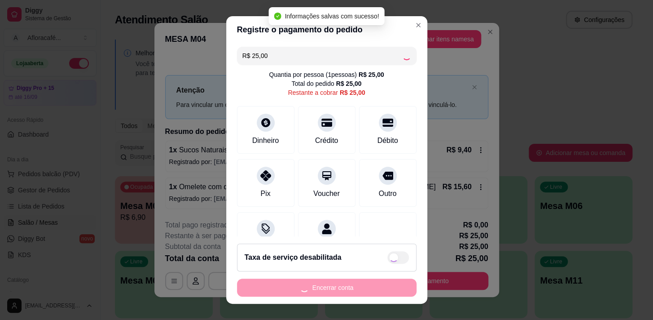
type input "R$ 0,00"
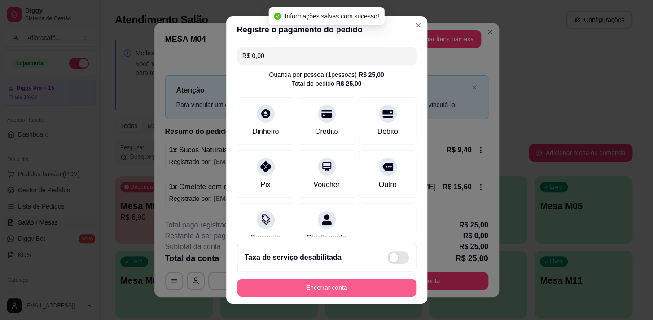
click at [341, 290] on button "Encerrar conta" at bounding box center [327, 287] width 180 height 18
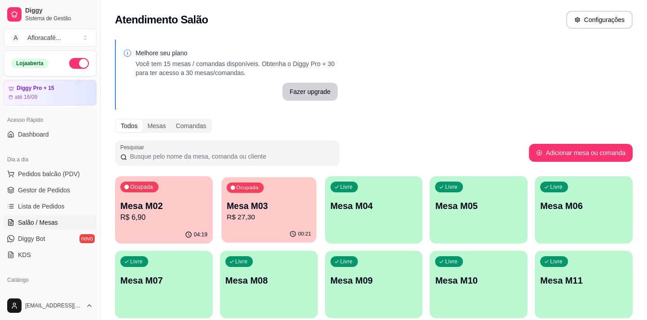
click at [259, 212] on p "R$ 27,30" at bounding box center [269, 217] width 84 height 10
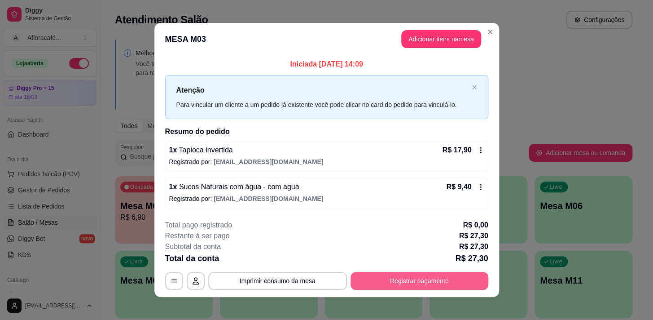
click at [372, 285] on button "Registrar pagamento" at bounding box center [419, 281] width 138 height 18
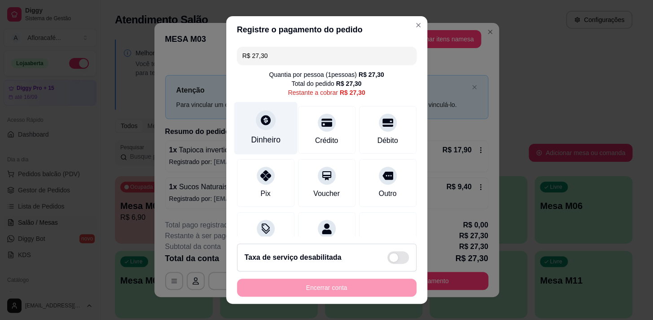
click at [251, 141] on div "Dinheiro" at bounding box center [266, 140] width 30 height 12
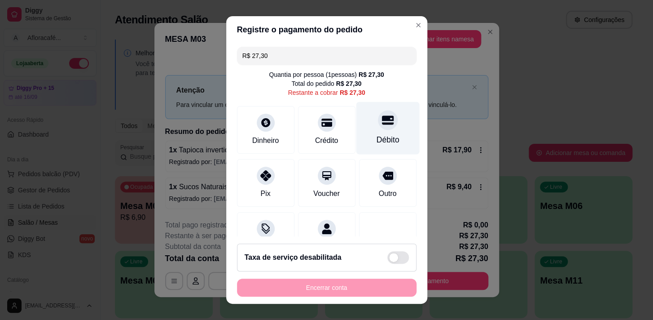
click at [376, 140] on div "Débito" at bounding box center [387, 140] width 23 height 12
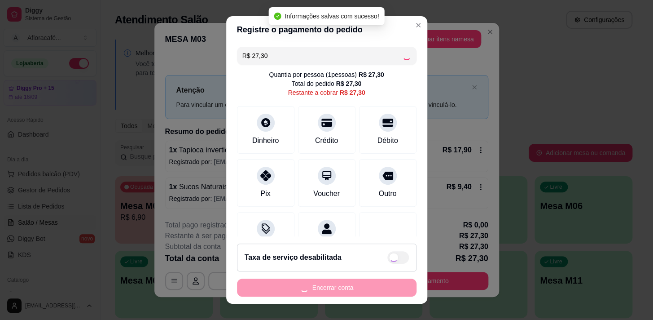
type input "R$ 0,00"
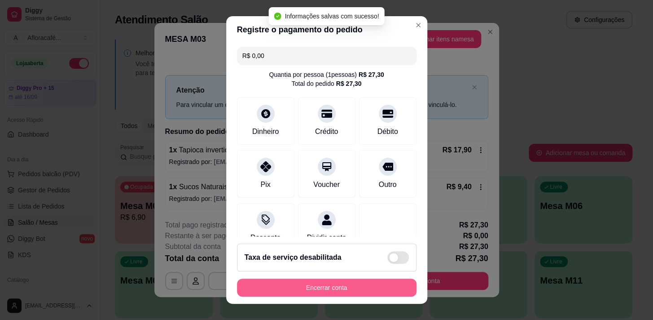
click at [331, 290] on button "Encerrar conta" at bounding box center [327, 287] width 180 height 18
